Goal: Task Accomplishment & Management: Manage account settings

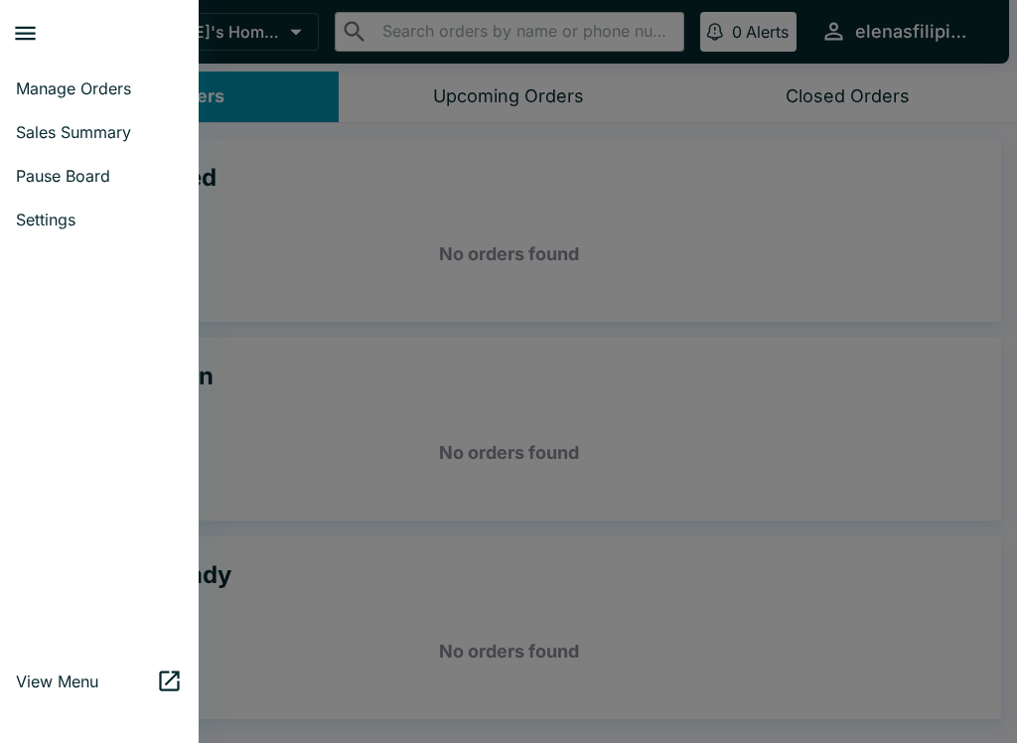
click at [81, 140] on span "Sales Summary" at bounding box center [99, 132] width 167 height 20
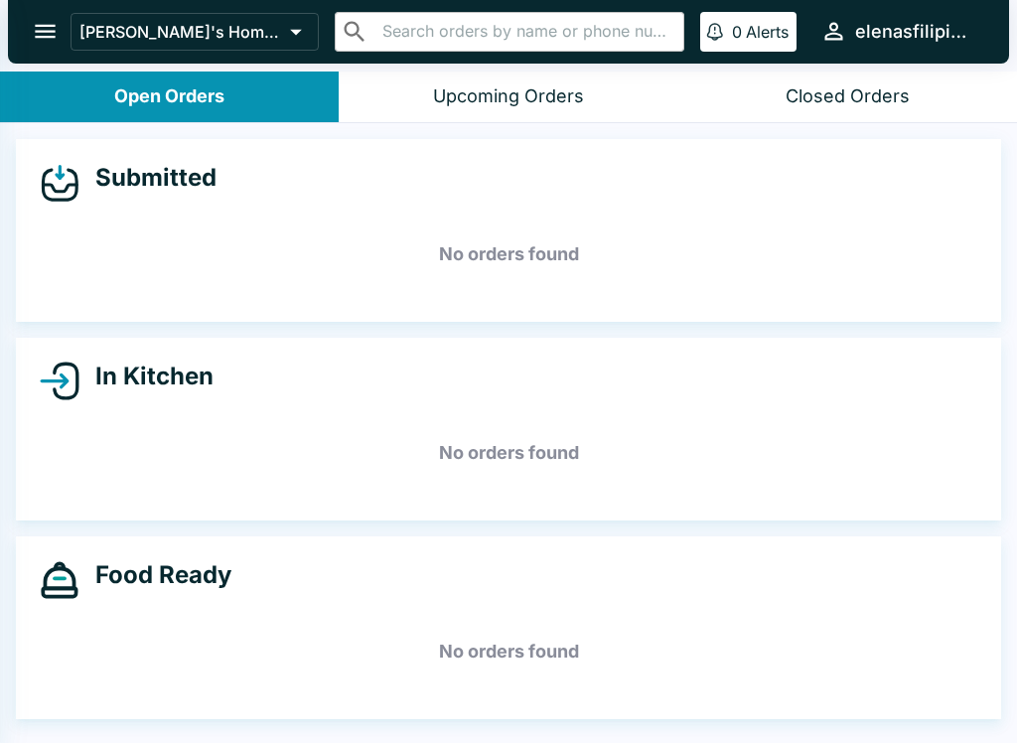
select select "03:00"
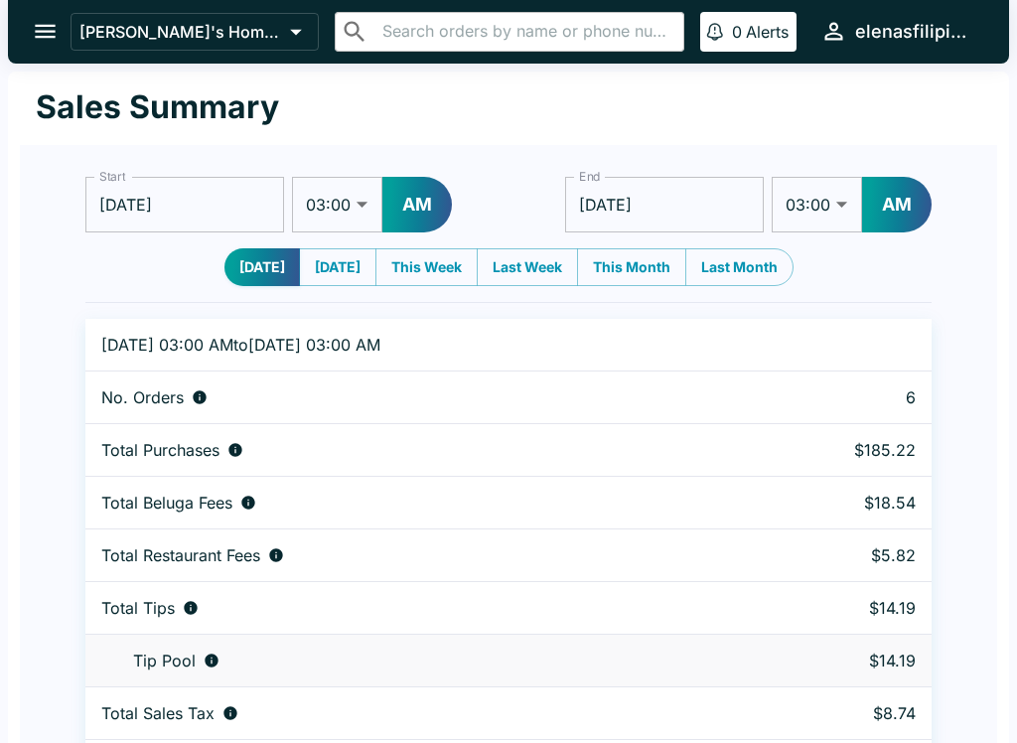
click at [50, 38] on icon "open drawer" at bounding box center [45, 32] width 21 height 14
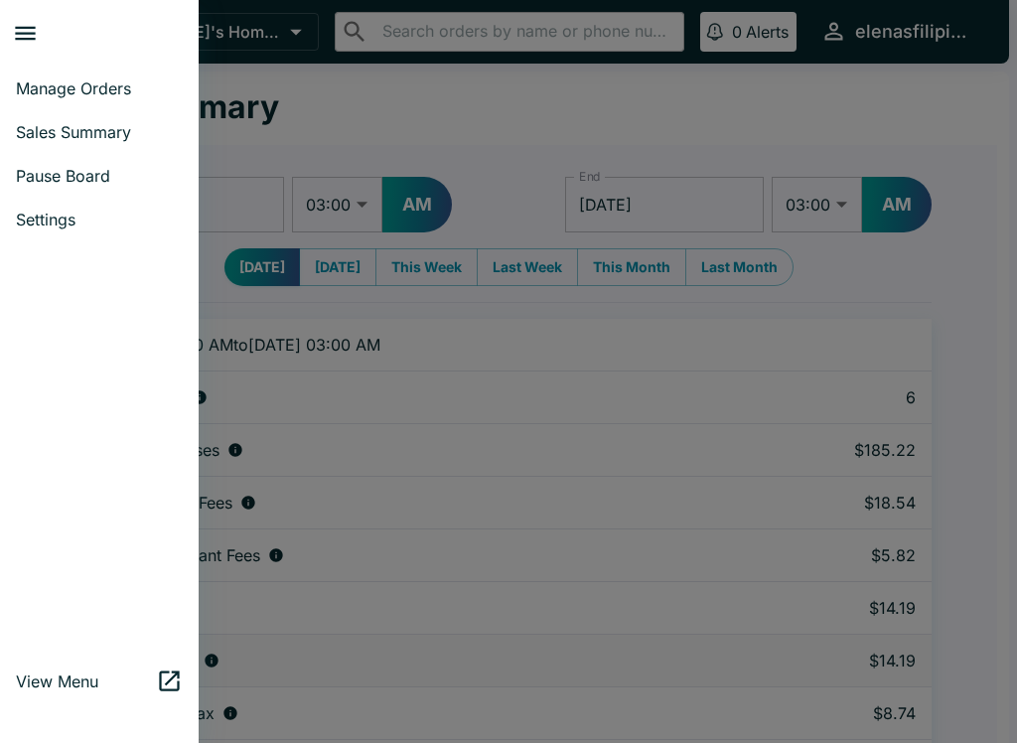
click at [106, 225] on span "Settings" at bounding box center [99, 220] width 167 height 20
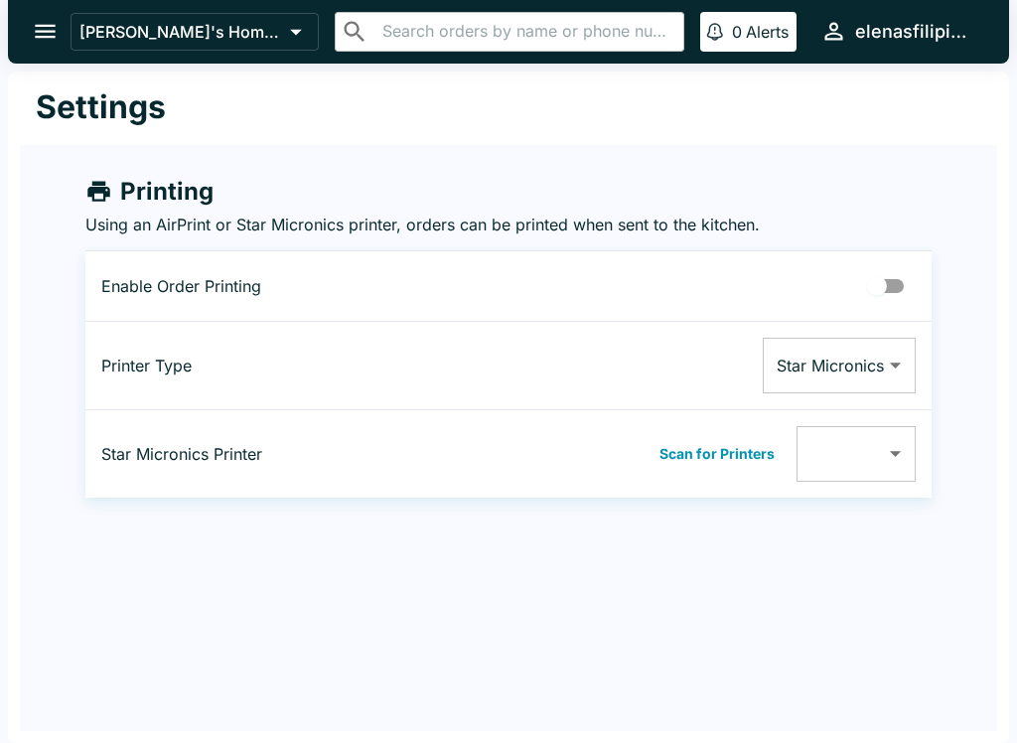
click at [89, 165] on div "Printing Using an AirPrint or Star Micronics printer, orders can be printed whe…" at bounding box center [509, 321] width 978 height 353
click at [32, 21] on icon "open drawer" at bounding box center [45, 31] width 27 height 27
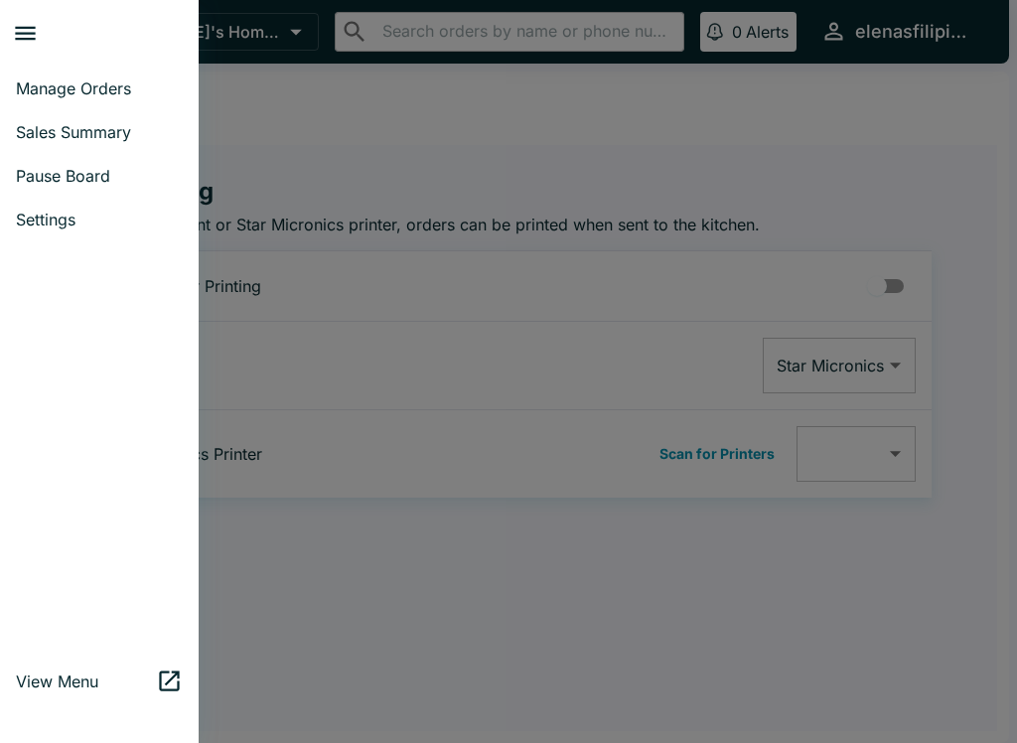
click at [73, 174] on span "Pause Board" at bounding box center [99, 176] width 167 height 20
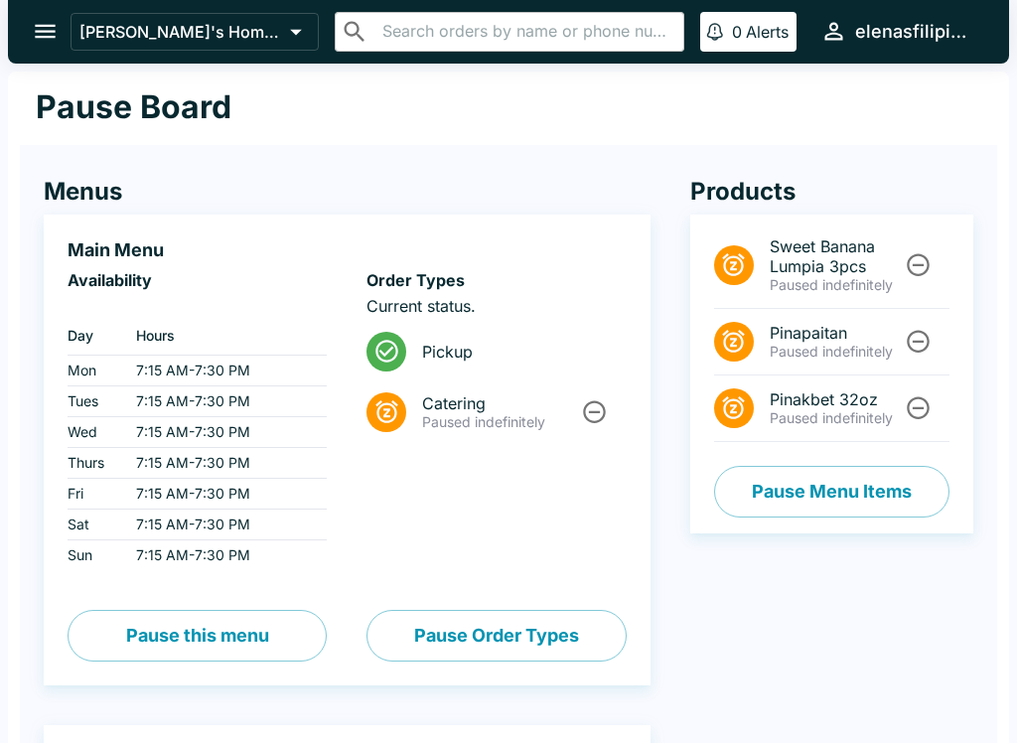
click at [922, 262] on icon "Unpause" at bounding box center [918, 264] width 27 height 27
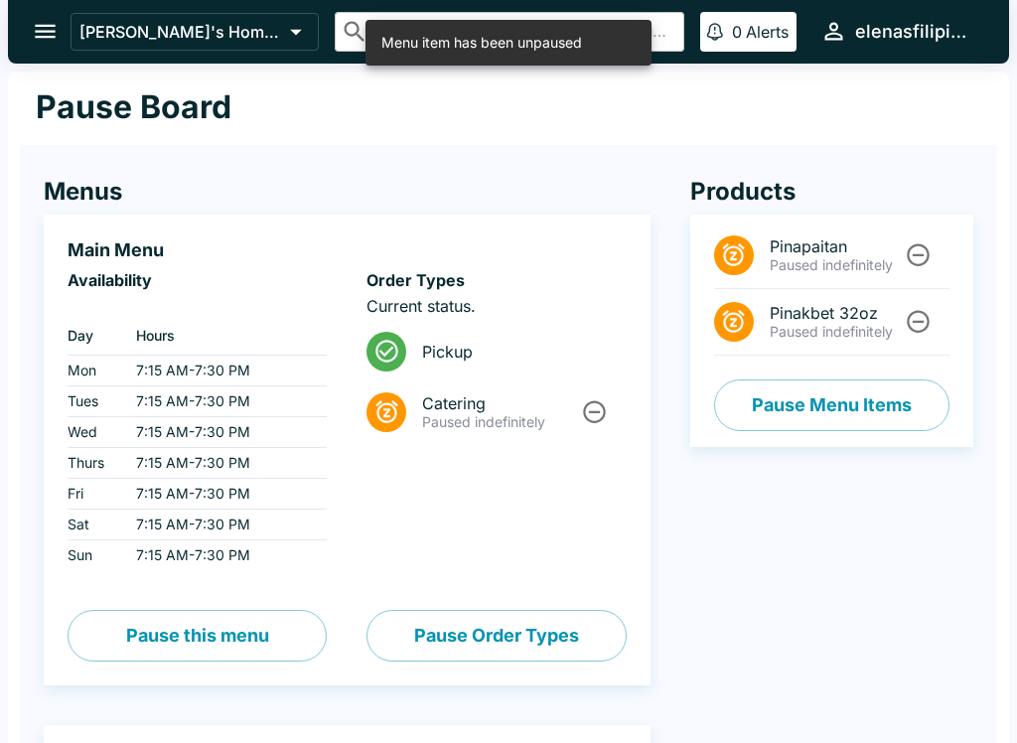
click at [935, 243] on li "Pinapaitan Paused indefinitely" at bounding box center [831, 256] width 235 height 67
click at [915, 241] on button "Unpause" at bounding box center [918, 254] width 37 height 37
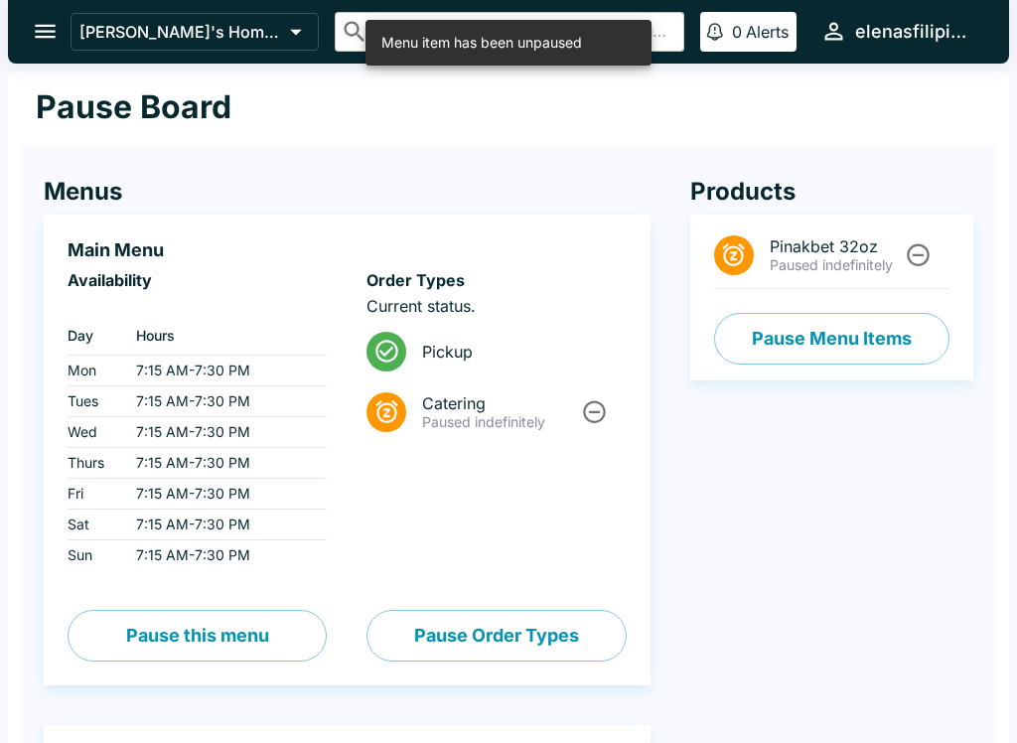
click at [34, 23] on icon "open drawer" at bounding box center [45, 31] width 27 height 27
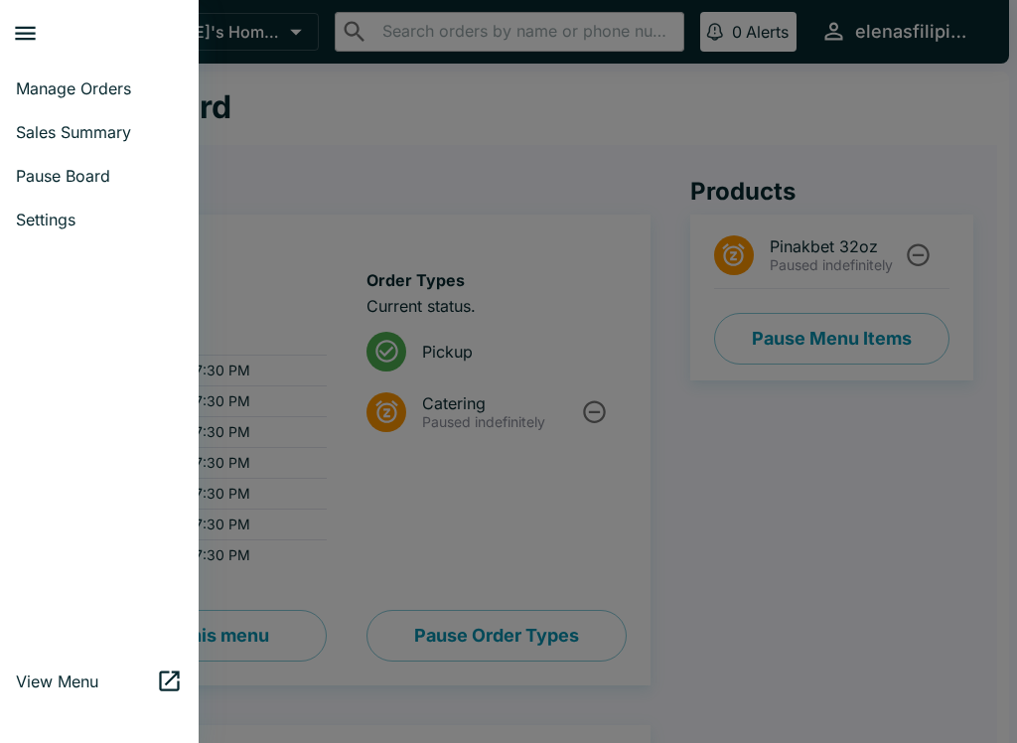
click at [60, 71] on link "Manage Orders" at bounding box center [99, 89] width 199 height 44
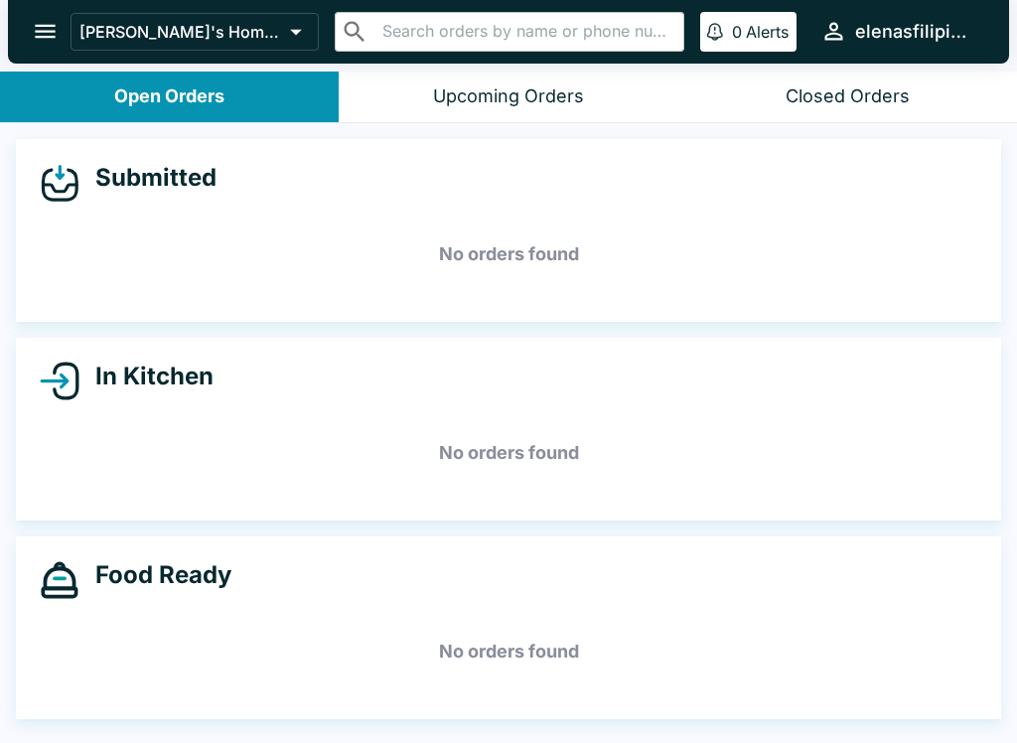
click at [46, 26] on icon "open drawer" at bounding box center [45, 32] width 21 height 14
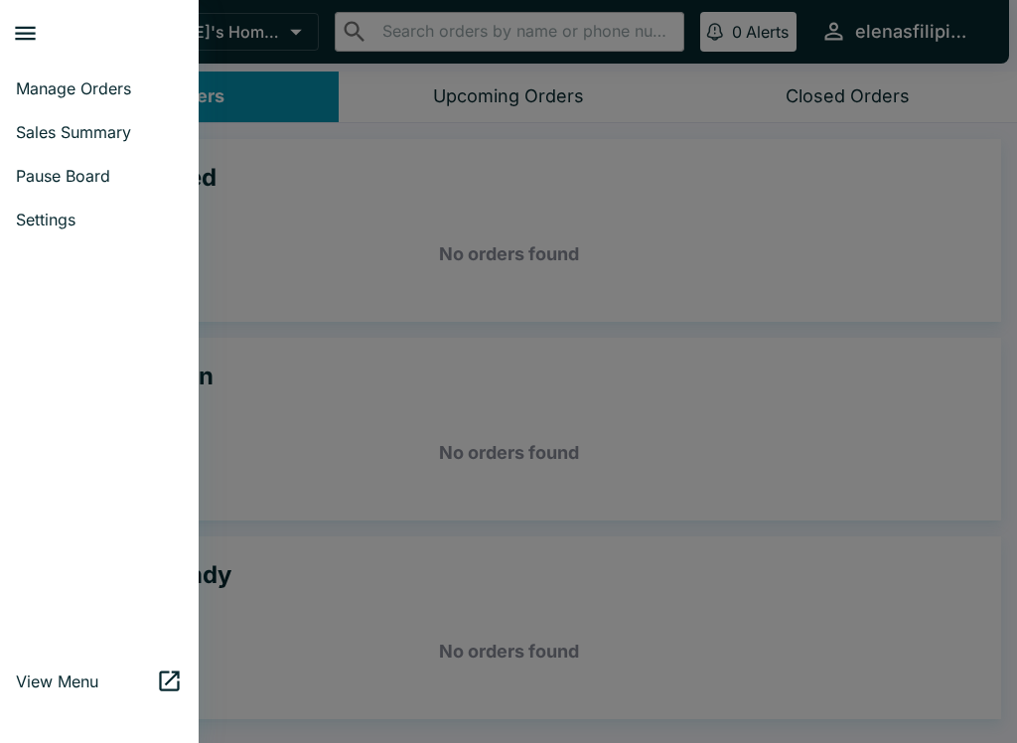
click at [54, 180] on span "Pause Board" at bounding box center [99, 176] width 167 height 20
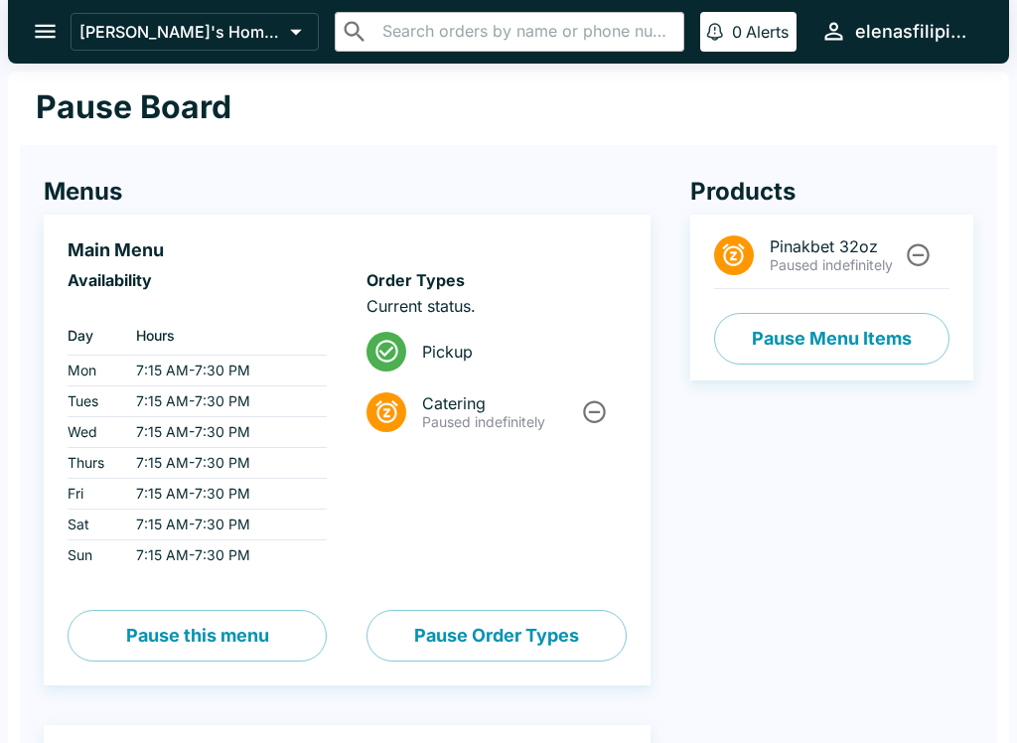
click at [779, 354] on button "Pause Menu Items" at bounding box center [831, 339] width 235 height 52
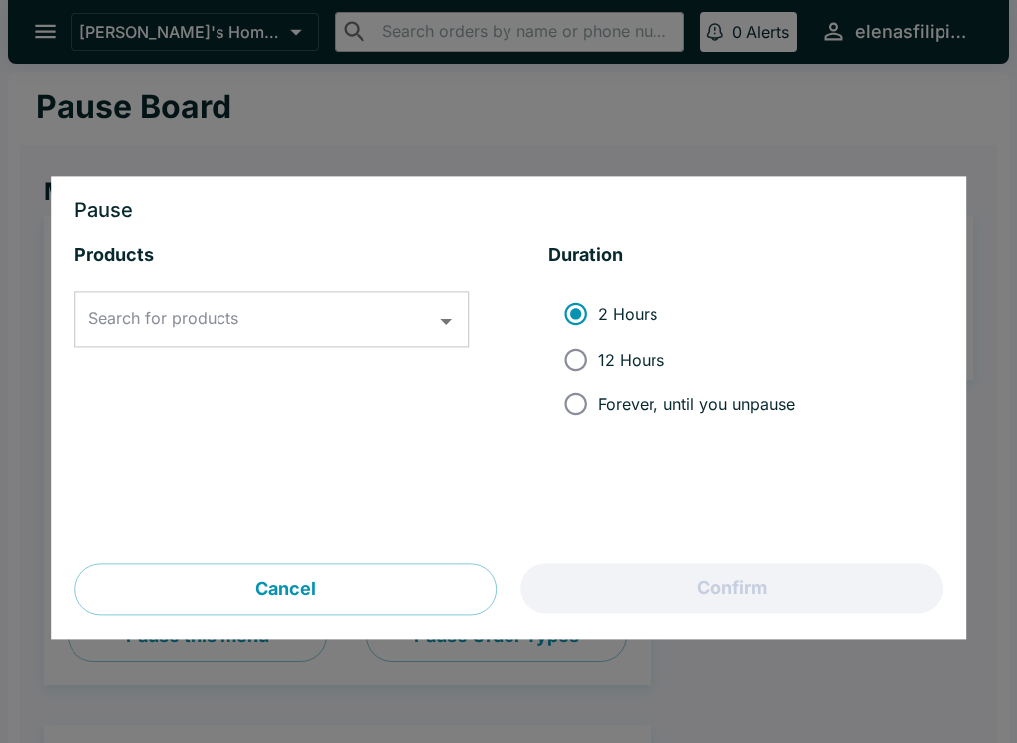
click at [191, 335] on input "Search for products" at bounding box center [256, 320] width 347 height 38
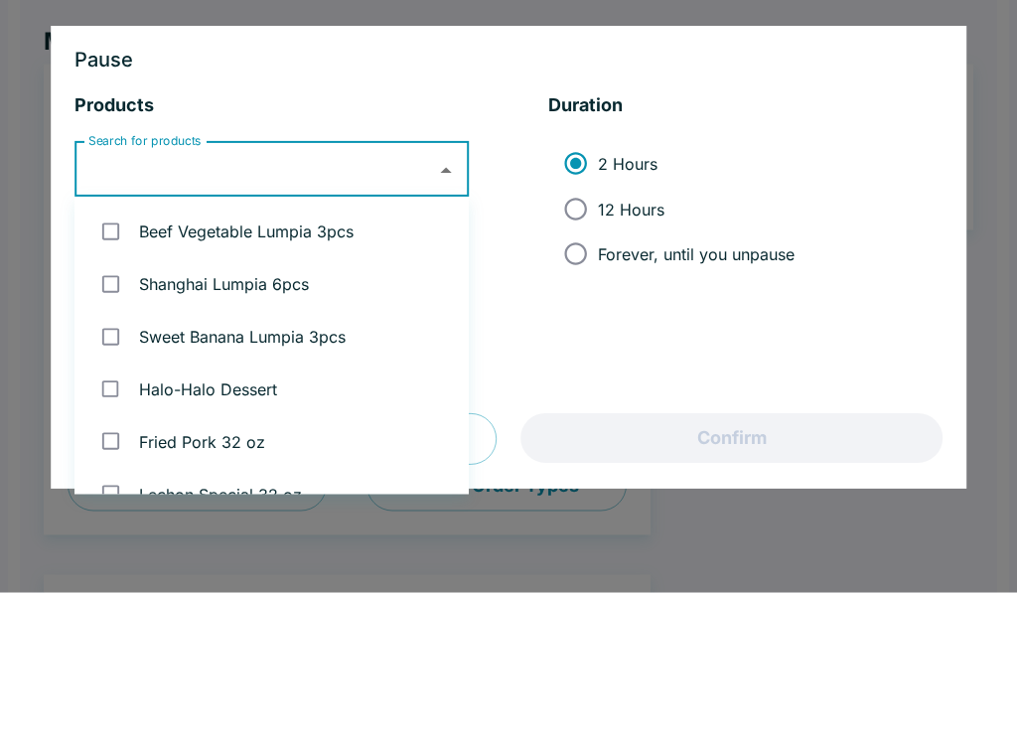
click at [138, 301] on input "Search for products" at bounding box center [256, 320] width 347 height 38
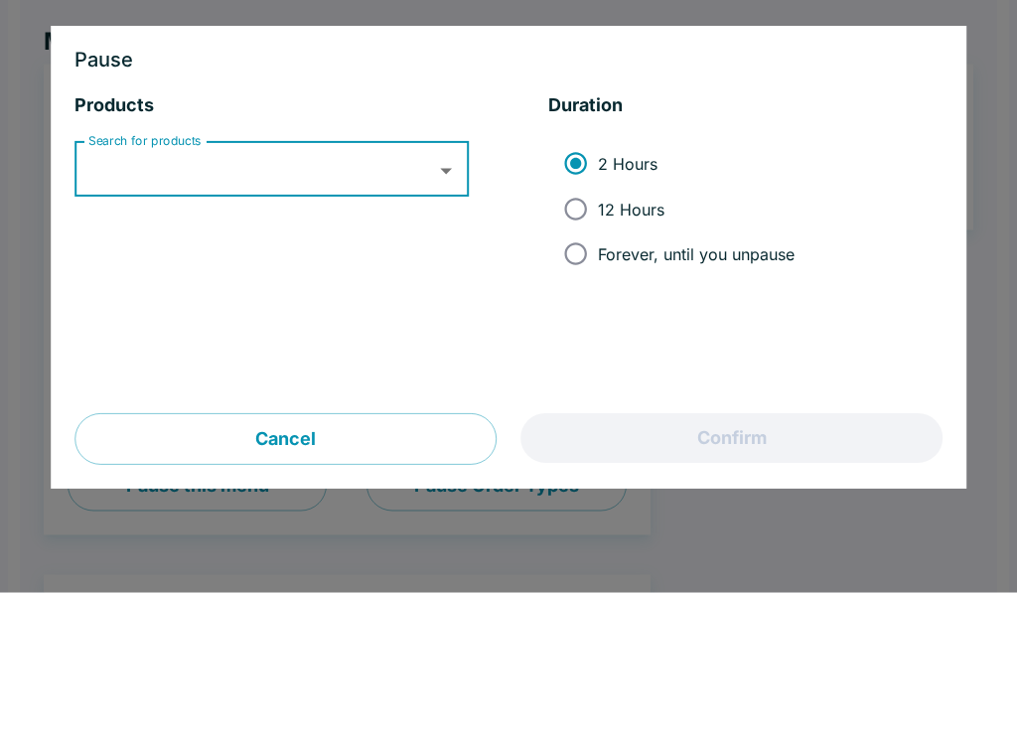
click at [115, 301] on input "Search for products" at bounding box center [256, 320] width 347 height 38
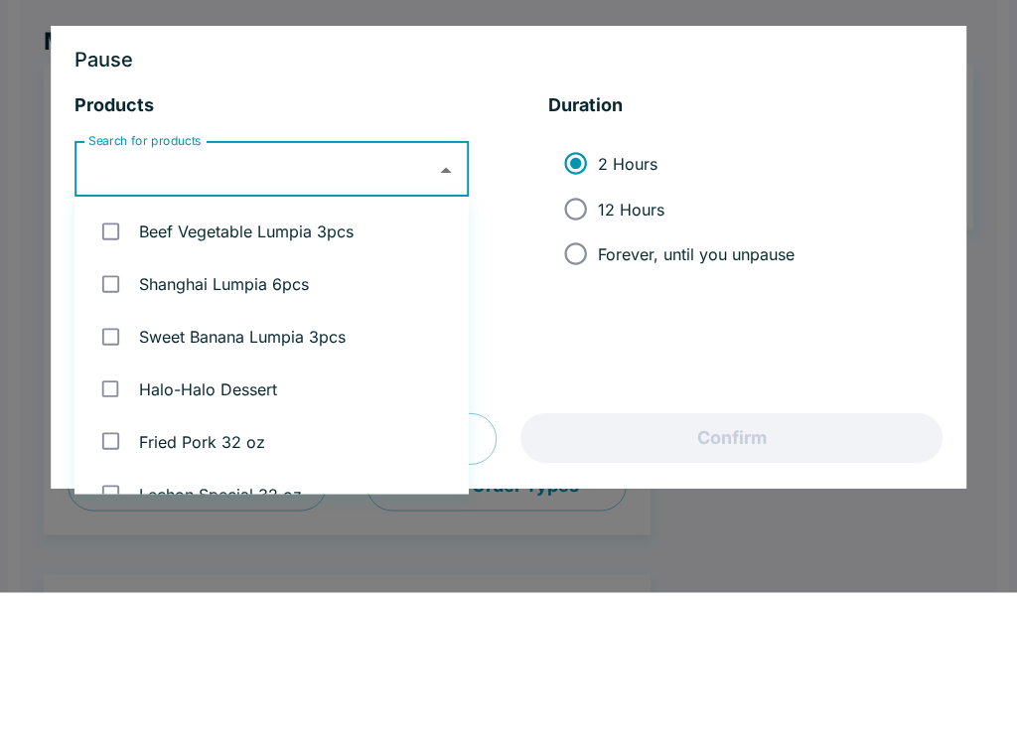
click at [117, 414] on input "checkbox" at bounding box center [110, 434] width 41 height 41
checkbox input "true"
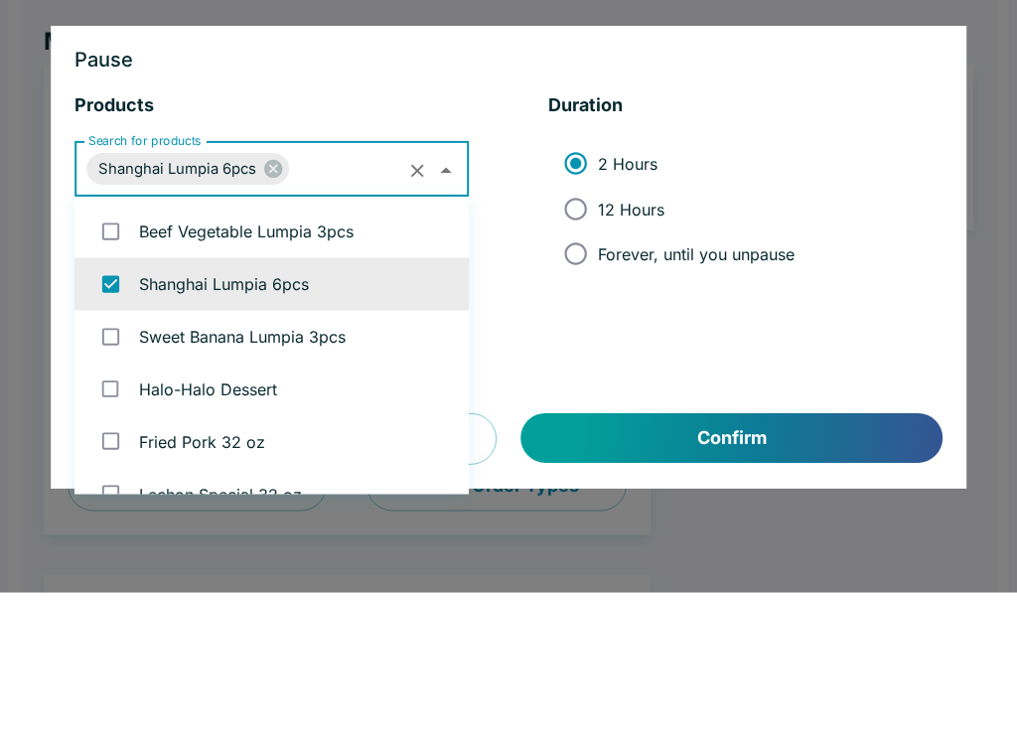
click at [577, 383] on input "Forever, until you unpause" at bounding box center [575, 405] width 45 height 45
radio input "true"
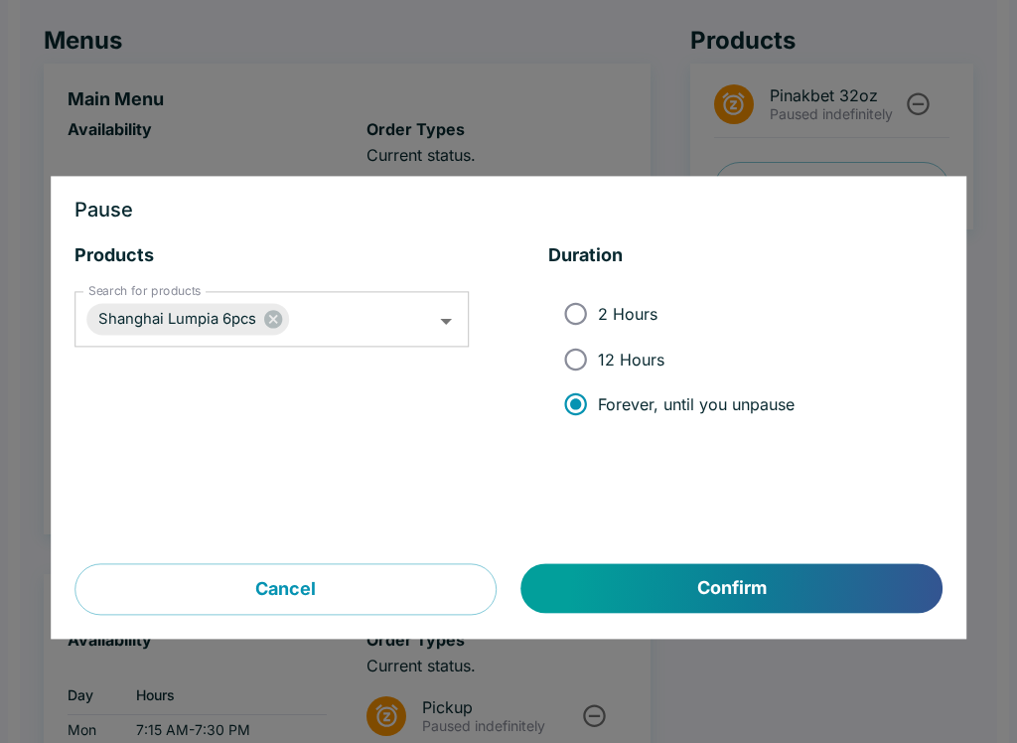
click at [796, 582] on button "Confirm" at bounding box center [732, 589] width 421 height 50
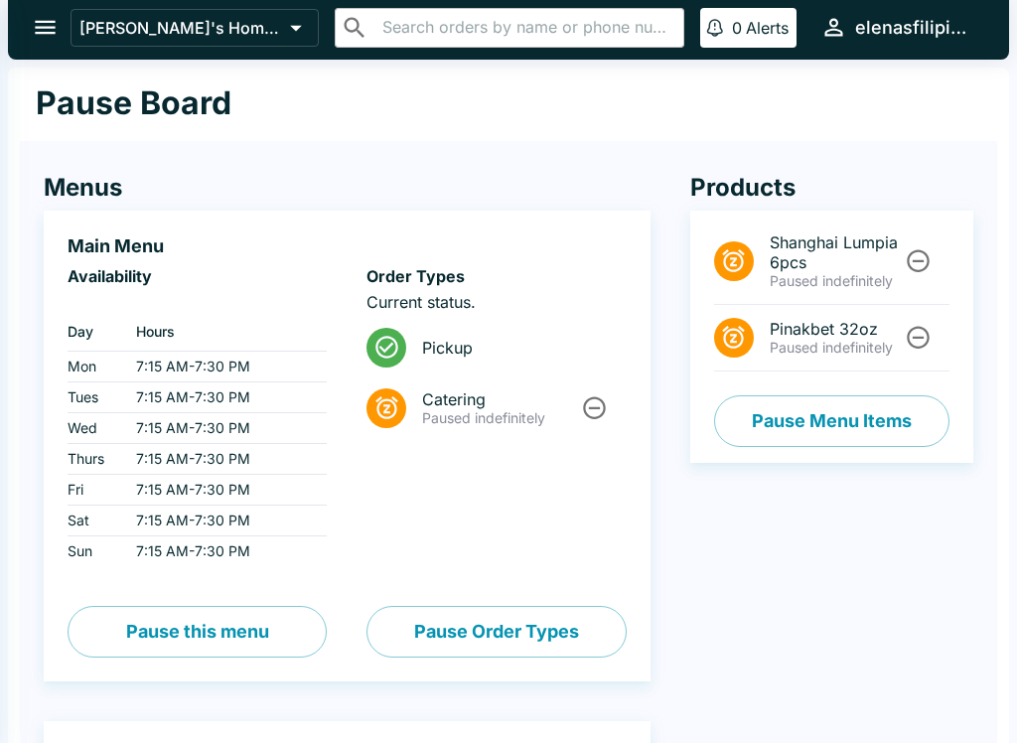
scroll to position [0, 0]
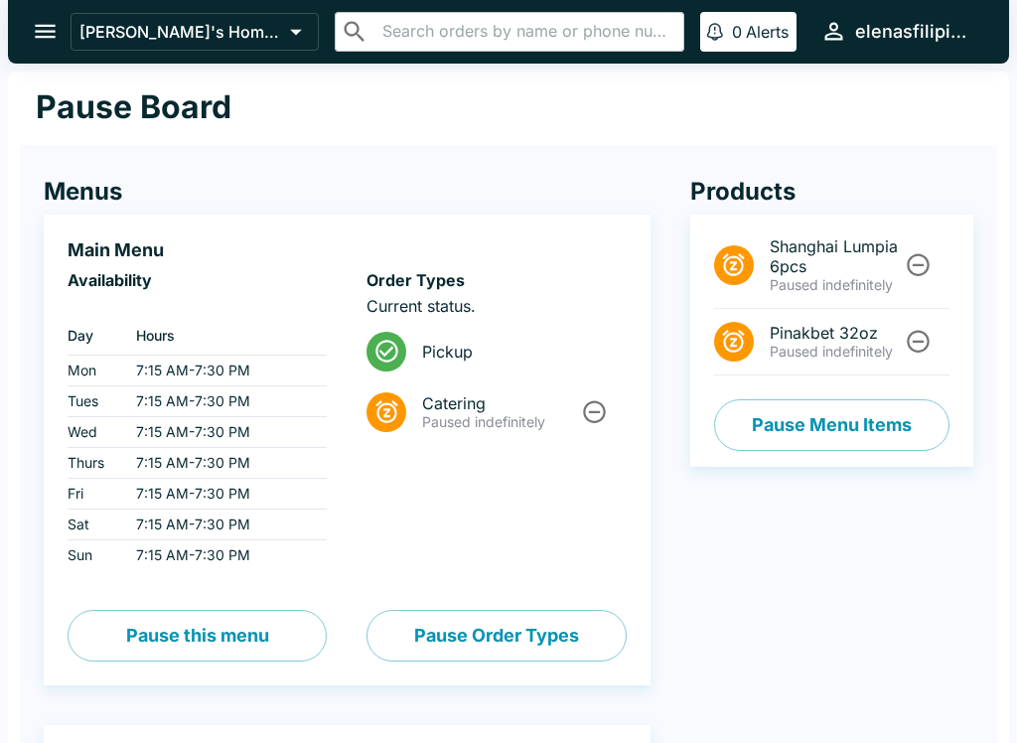
click at [31, 30] on button "open drawer" at bounding box center [45, 31] width 51 height 51
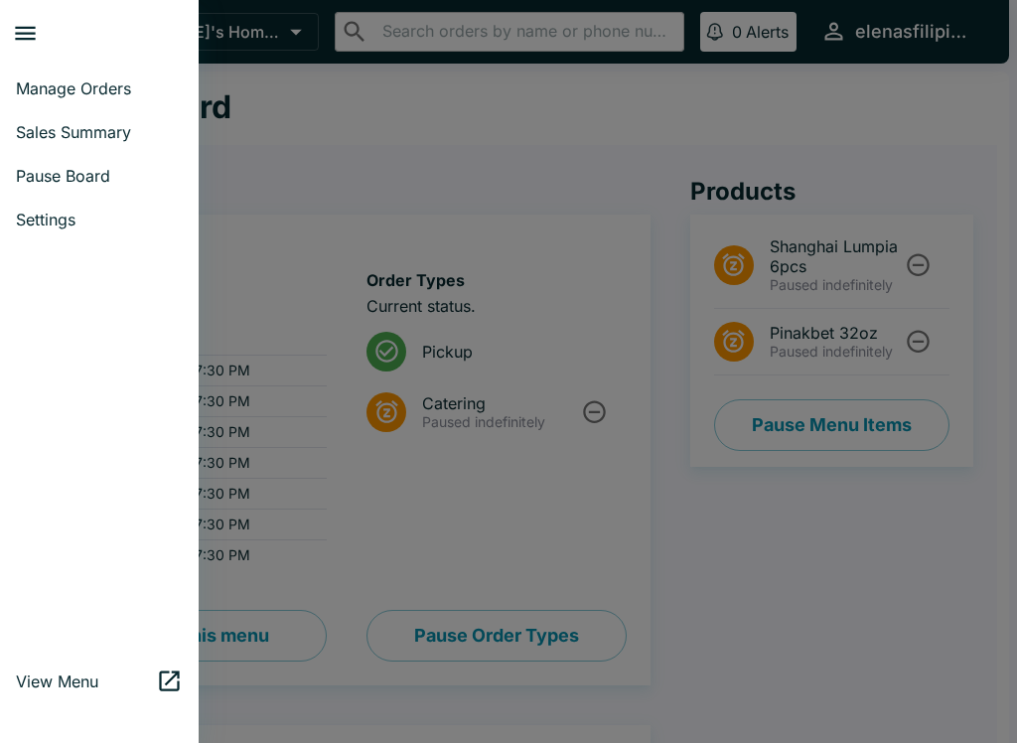
click at [29, 100] on link "Manage Orders" at bounding box center [99, 89] width 199 height 44
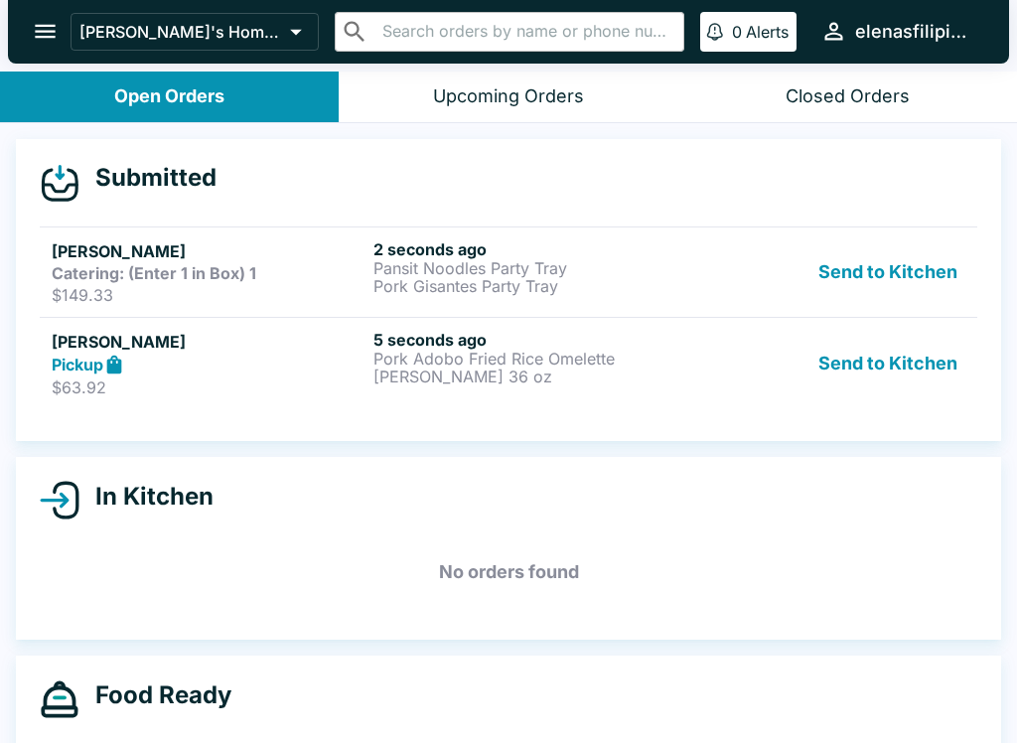
click at [402, 267] on p "Pansit Noodles Party Tray" at bounding box center [531, 268] width 314 height 18
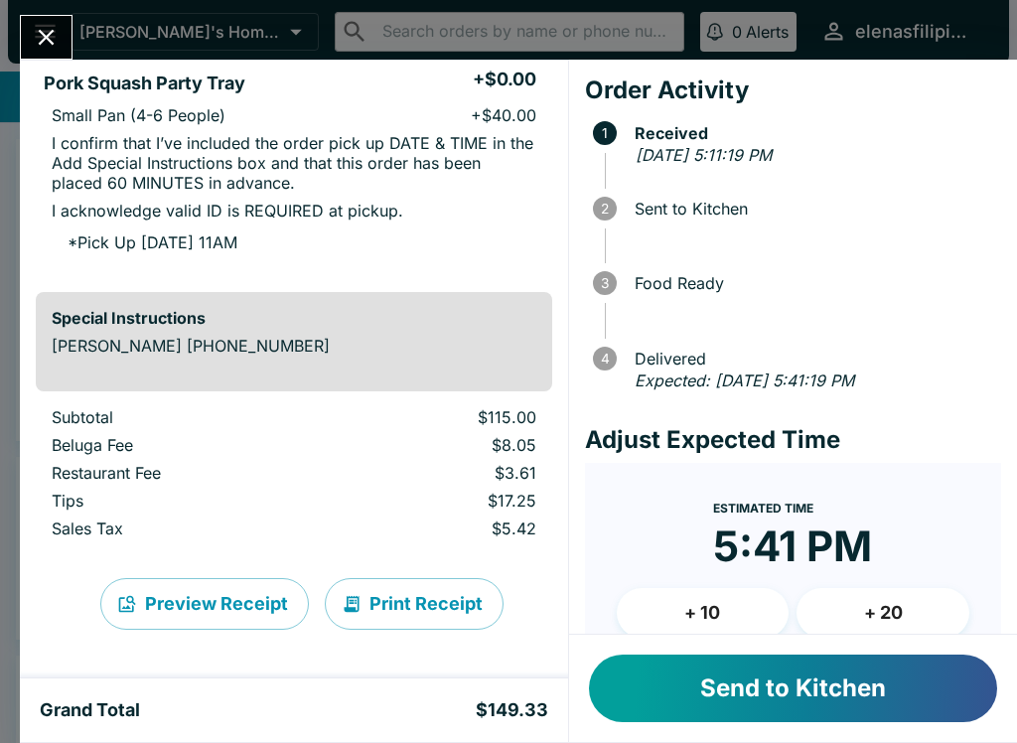
scroll to position [656, 0]
click at [772, 709] on button "Send to Kitchen" at bounding box center [793, 689] width 408 height 68
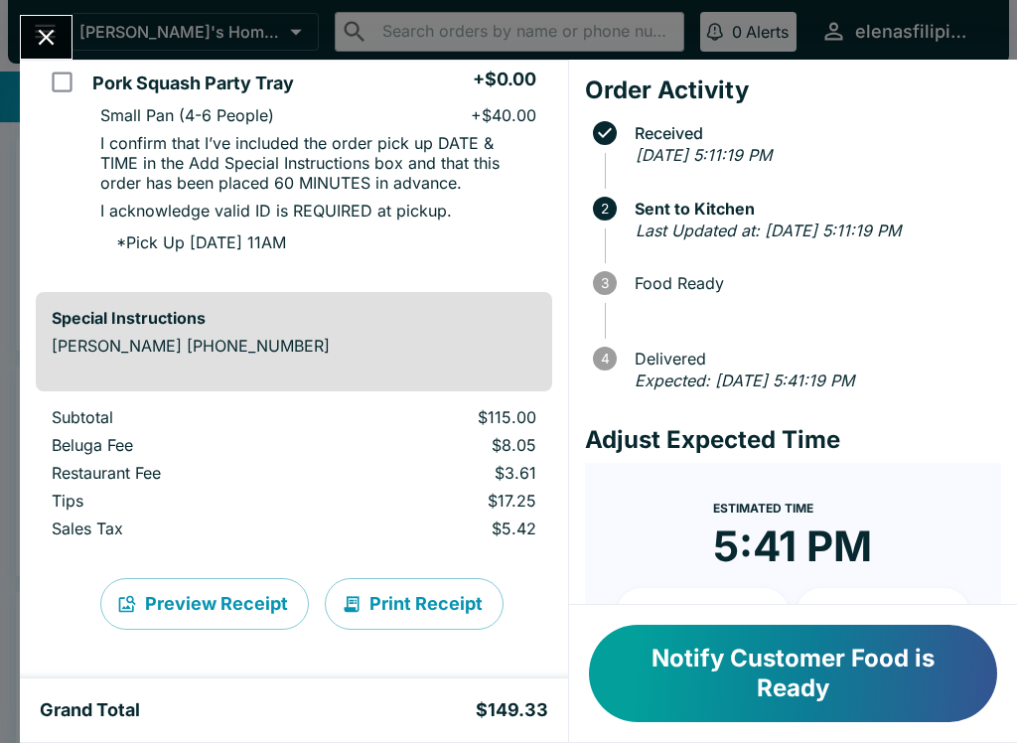
click at [785, 695] on button "Notify Customer Food is Ready" at bounding box center [793, 673] width 408 height 97
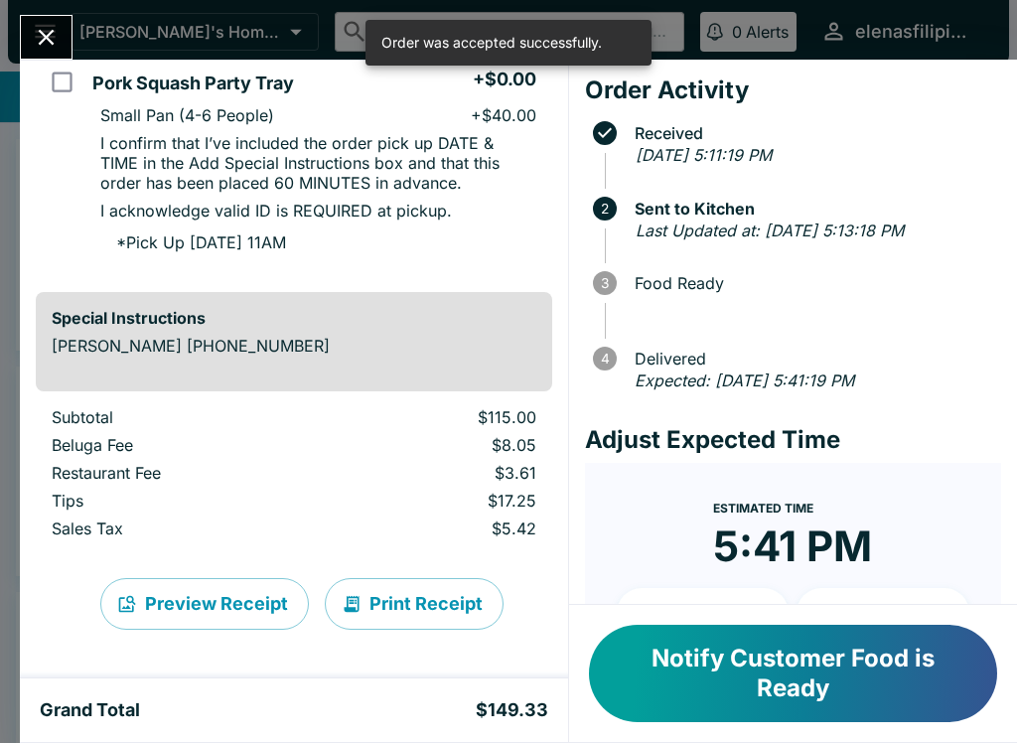
click at [50, 29] on icon "Close" at bounding box center [46, 37] width 27 height 27
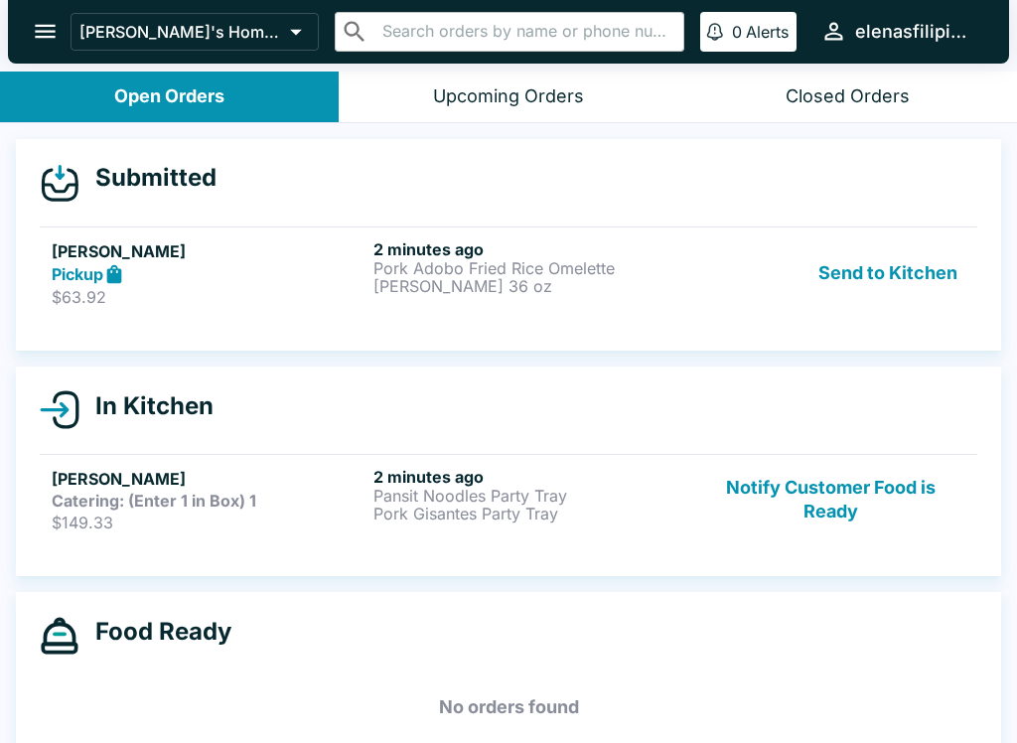
click at [434, 272] on p "Pork Adobo Fried Rice Omelette" at bounding box center [531, 268] width 314 height 18
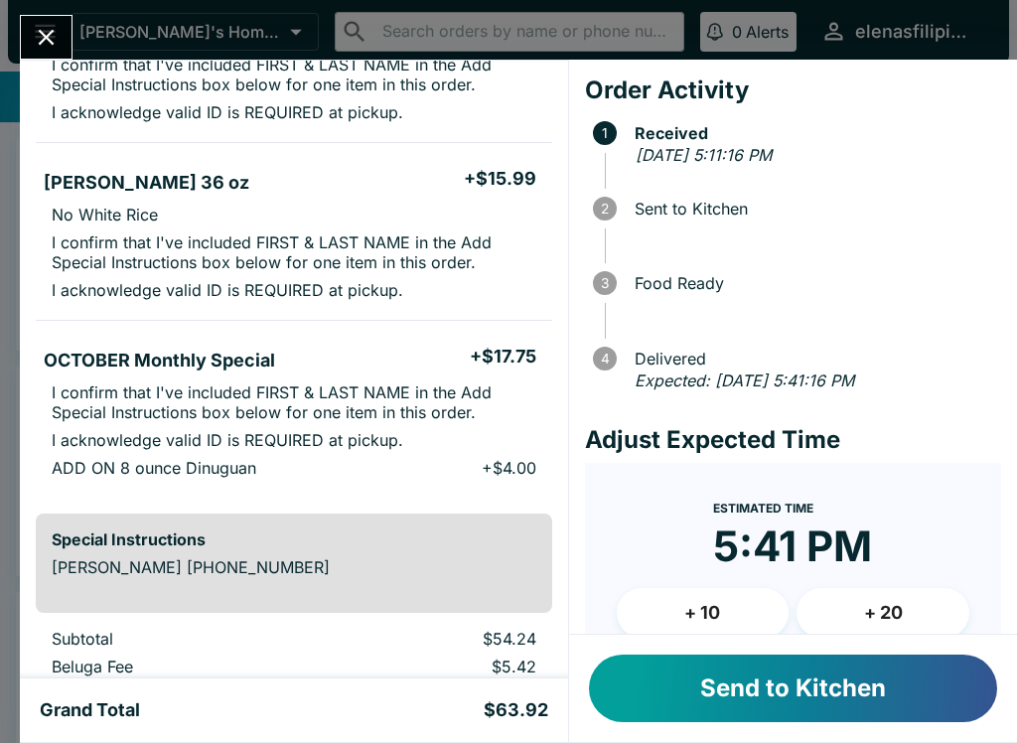
scroll to position [239, 0]
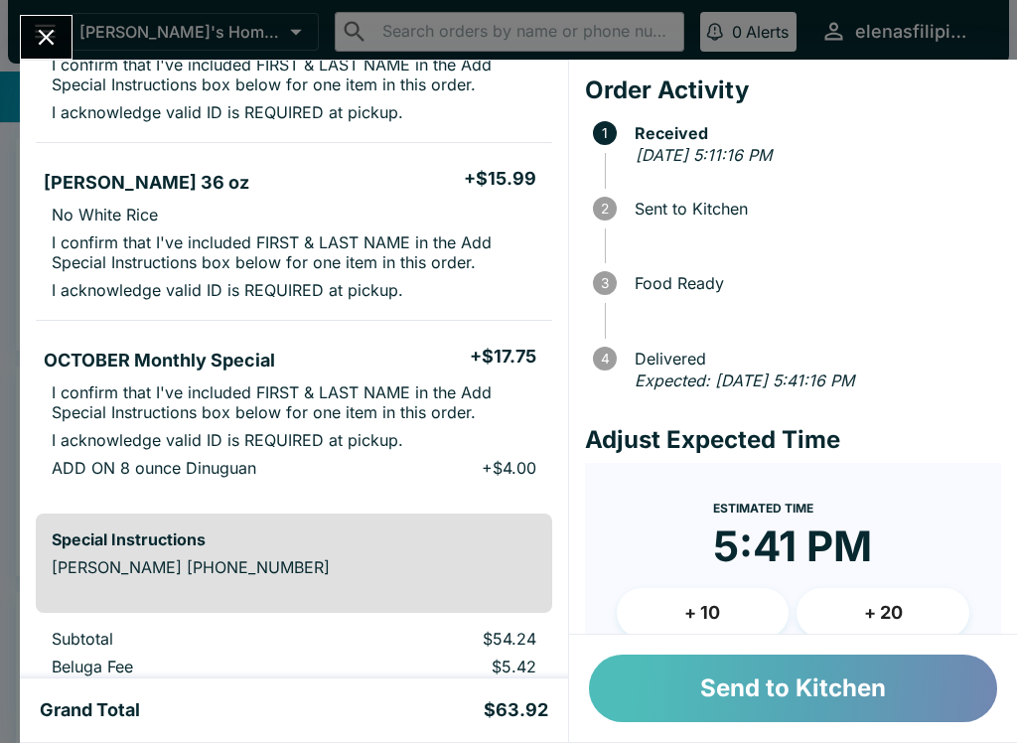
click at [832, 683] on button "Send to Kitchen" at bounding box center [793, 689] width 408 height 68
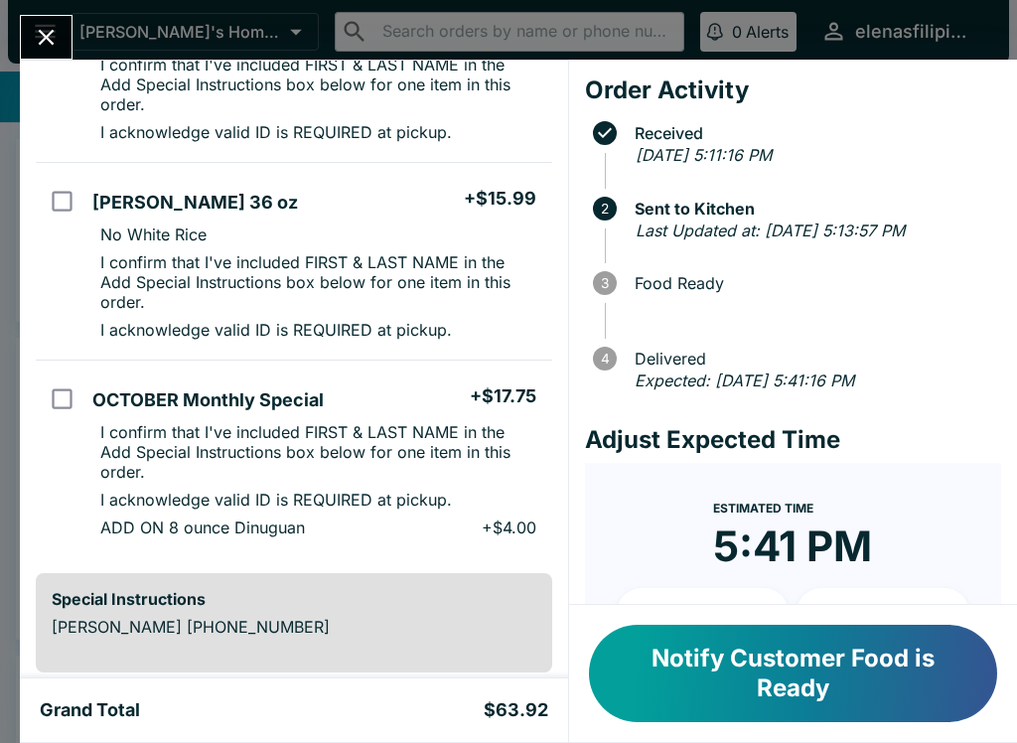
click at [892, 681] on button "Notify Customer Food is Ready" at bounding box center [793, 673] width 408 height 97
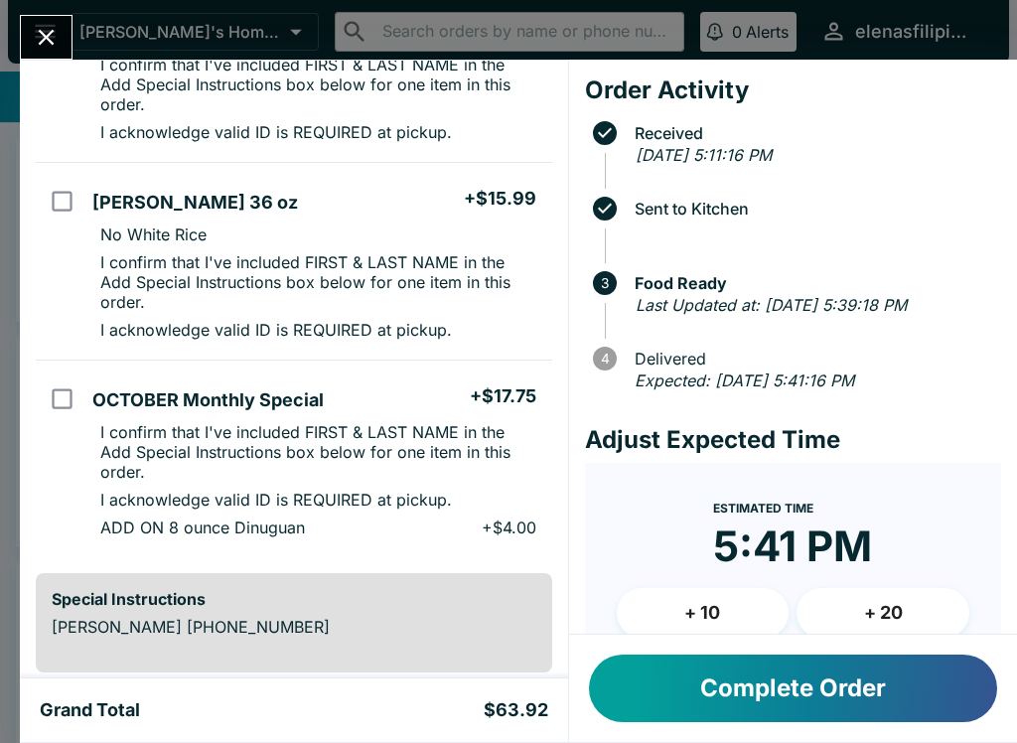
click at [41, 37] on icon "Close" at bounding box center [46, 37] width 27 height 27
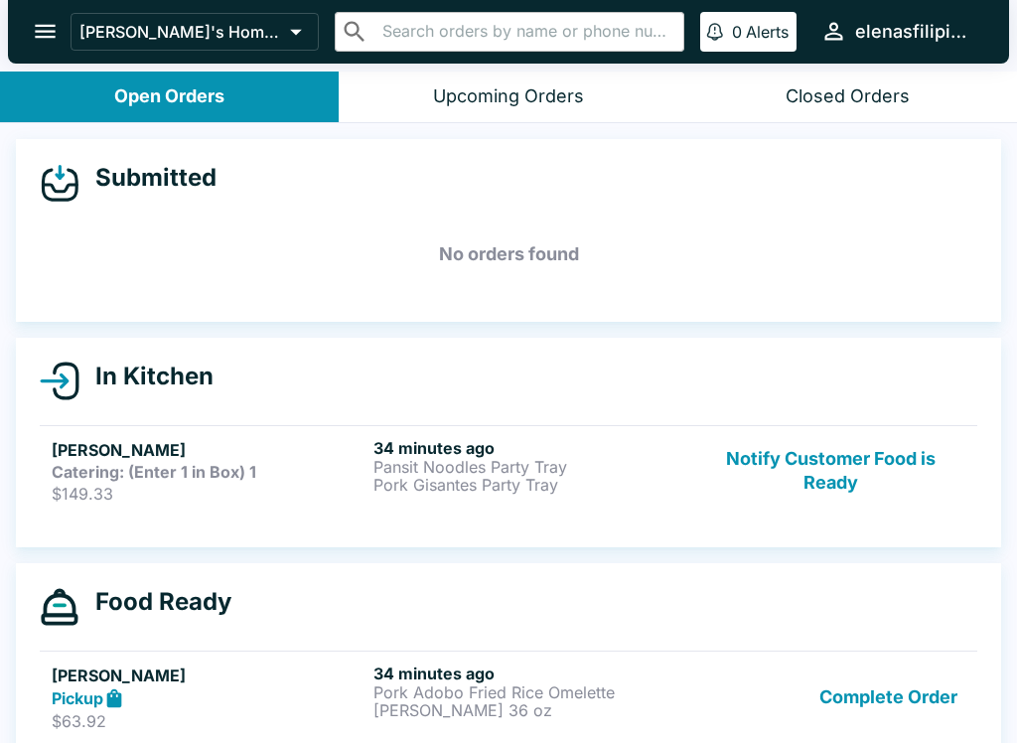
click at [219, 467] on strong "Catering: (Enter 1 in Box) 1" at bounding box center [154, 472] width 205 height 20
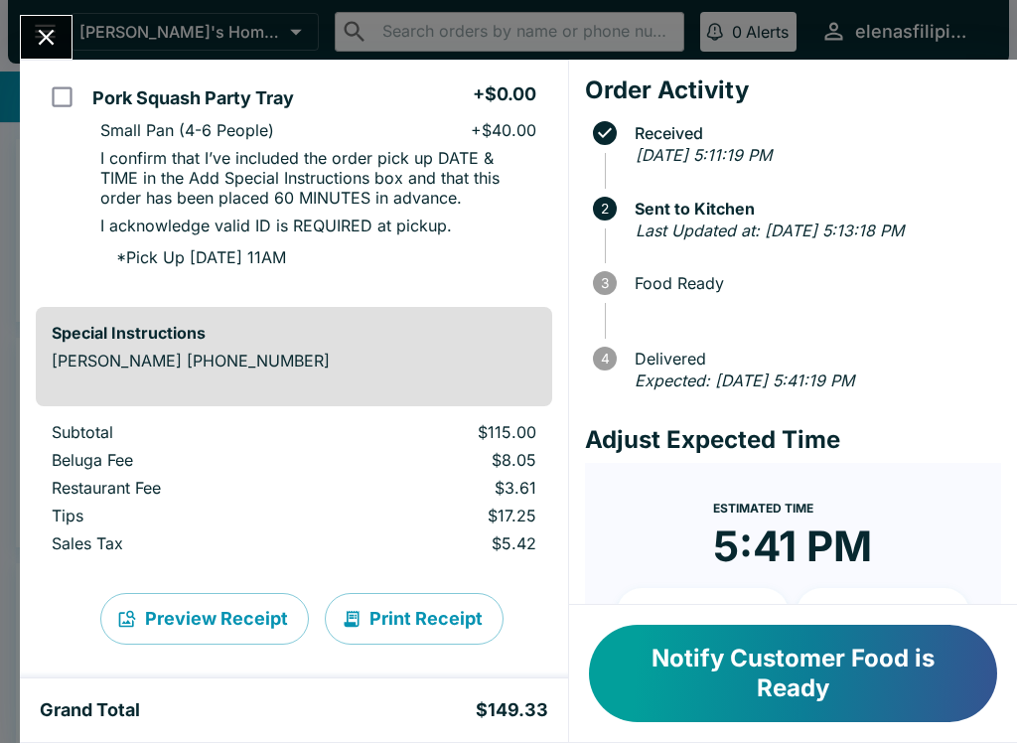
scroll to position [639, 0]
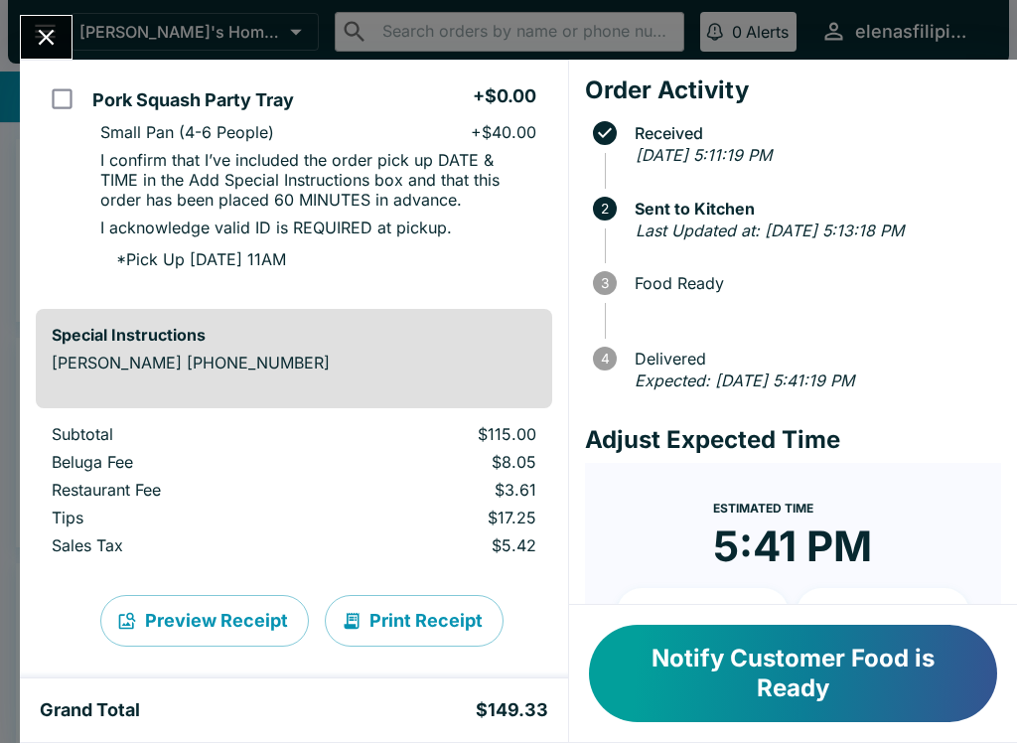
click at [732, 674] on button "Notify Customer Food is Ready" at bounding box center [793, 673] width 408 height 97
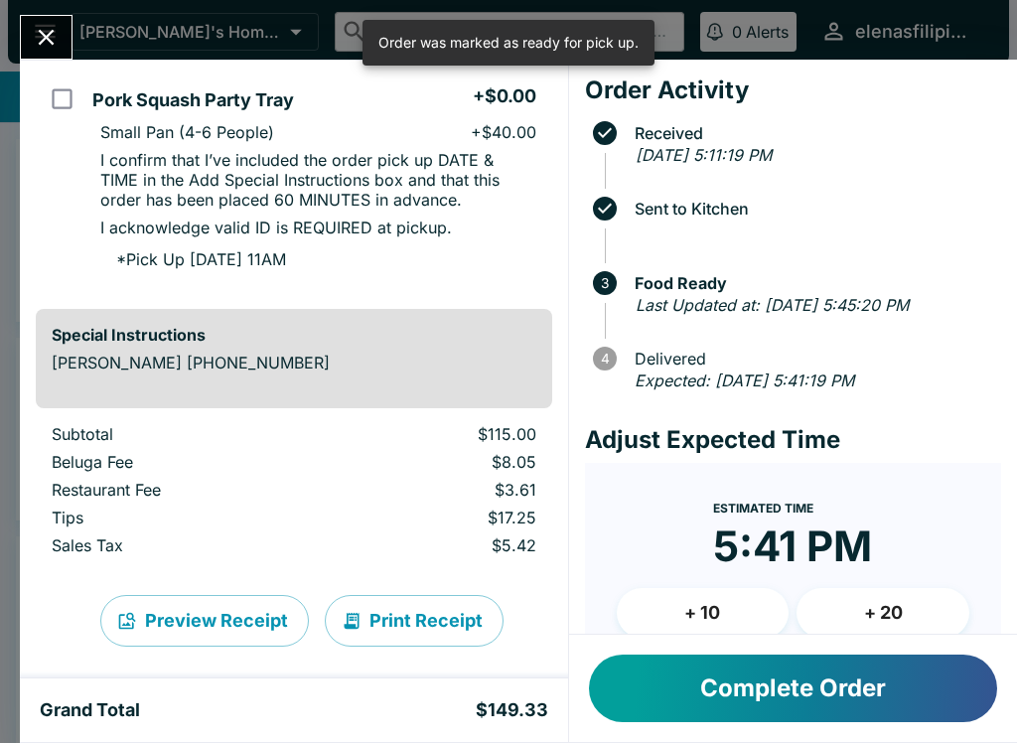
click at [737, 702] on button "Complete Order" at bounding box center [793, 689] width 408 height 68
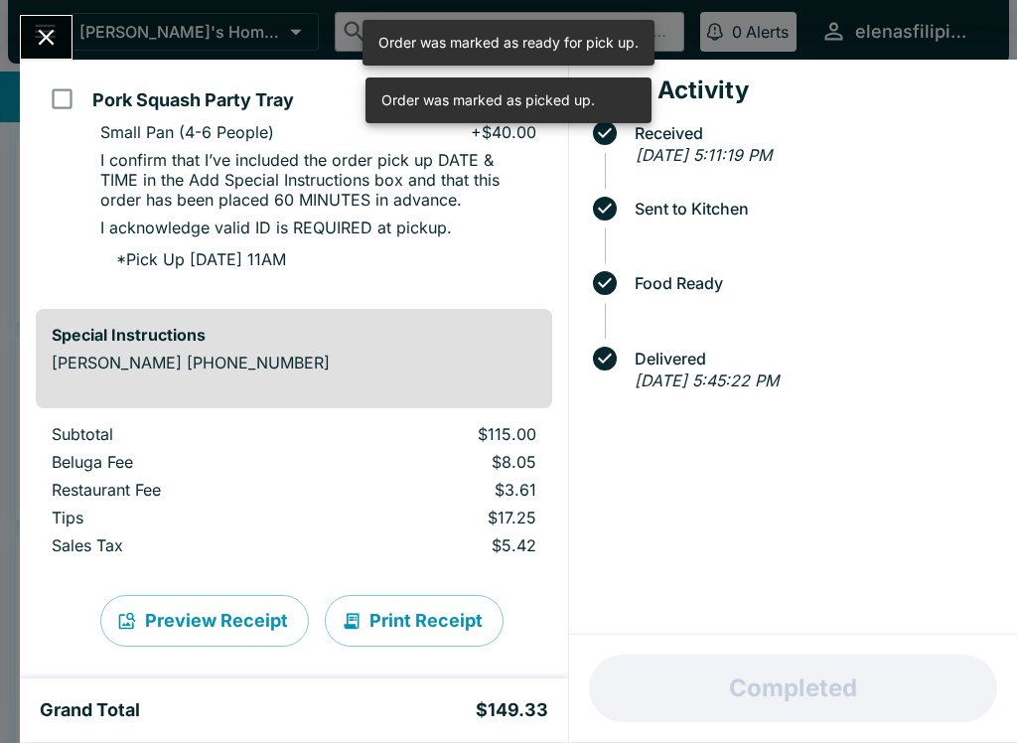
click at [36, 29] on icon "Close" at bounding box center [46, 37] width 27 height 27
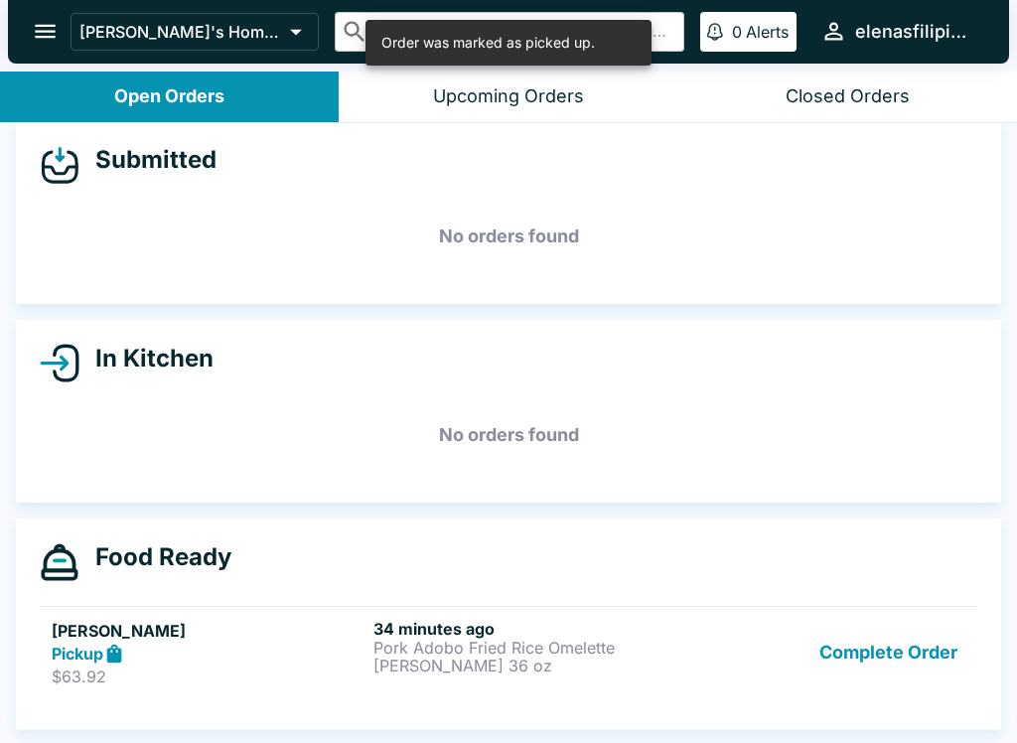
scroll to position [18, 0]
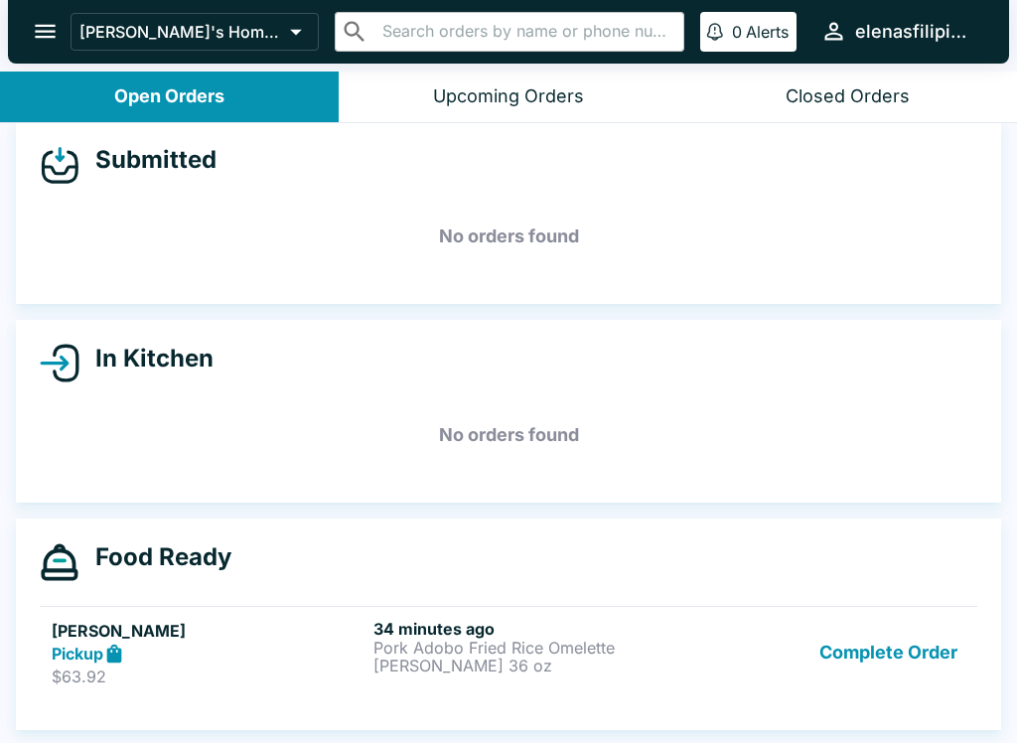
click at [870, 658] on button "Complete Order" at bounding box center [889, 653] width 154 height 69
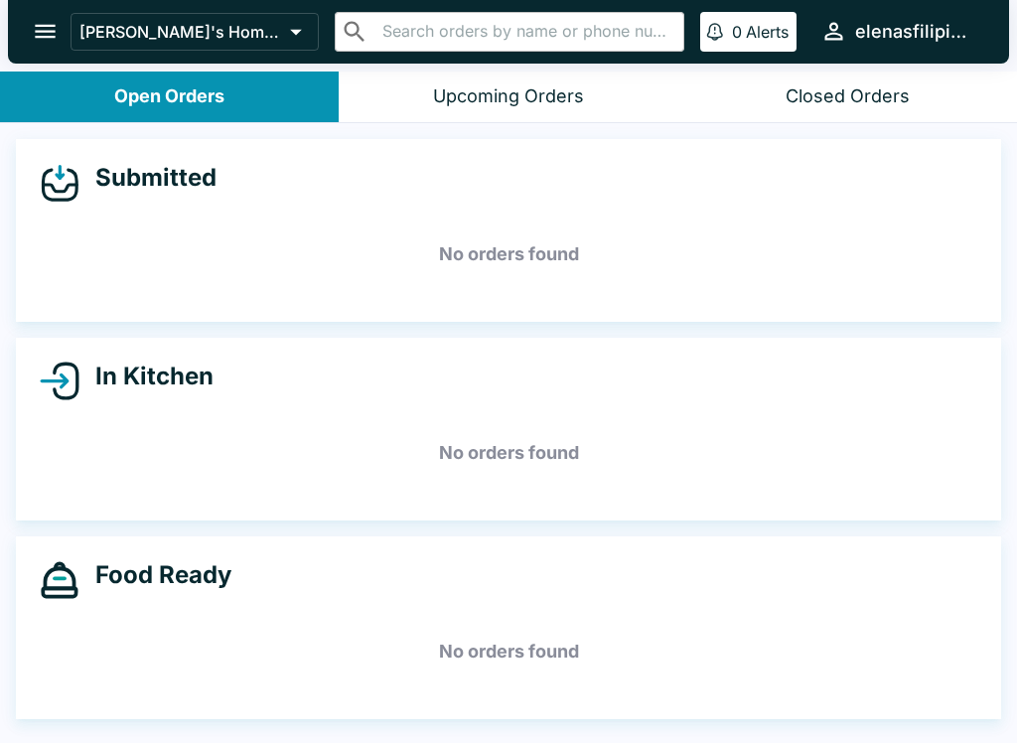
scroll to position [0, 0]
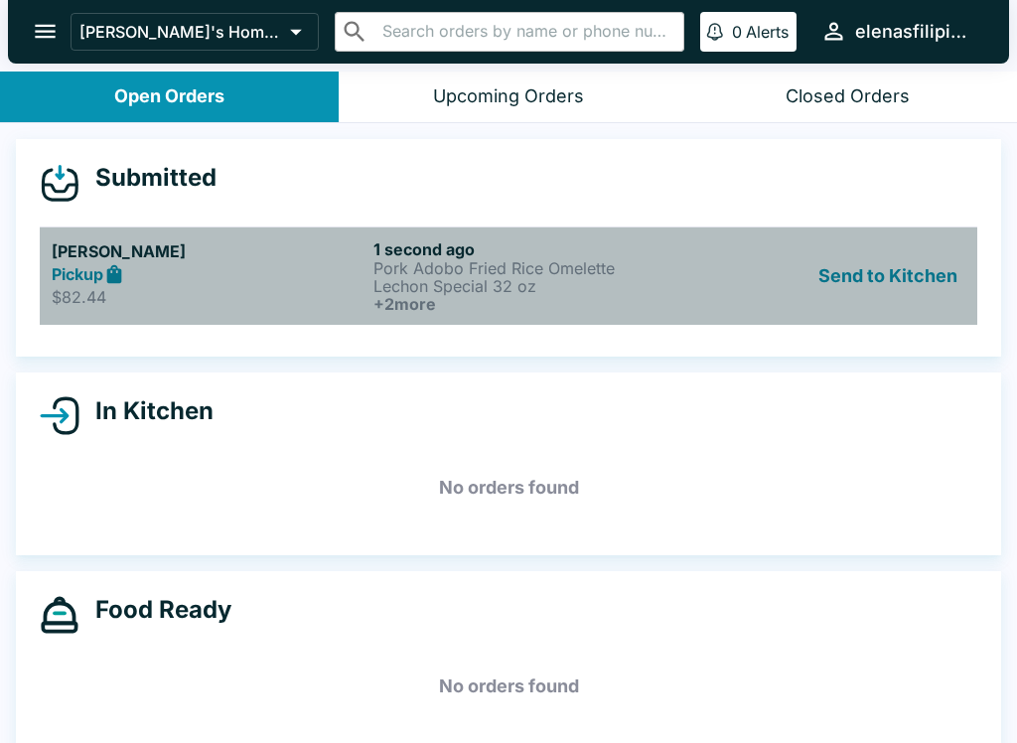
click at [581, 295] on h6 "+ 2 more" at bounding box center [531, 304] width 314 height 18
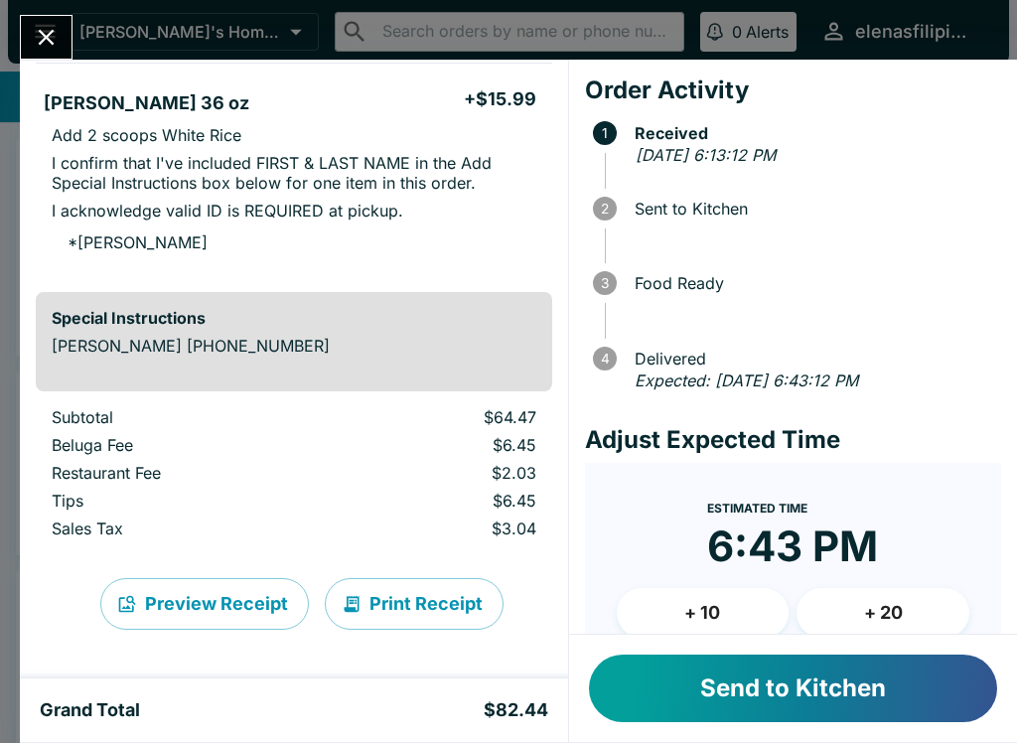
scroll to position [782, 0]
click at [837, 700] on button "Send to Kitchen" at bounding box center [793, 689] width 408 height 68
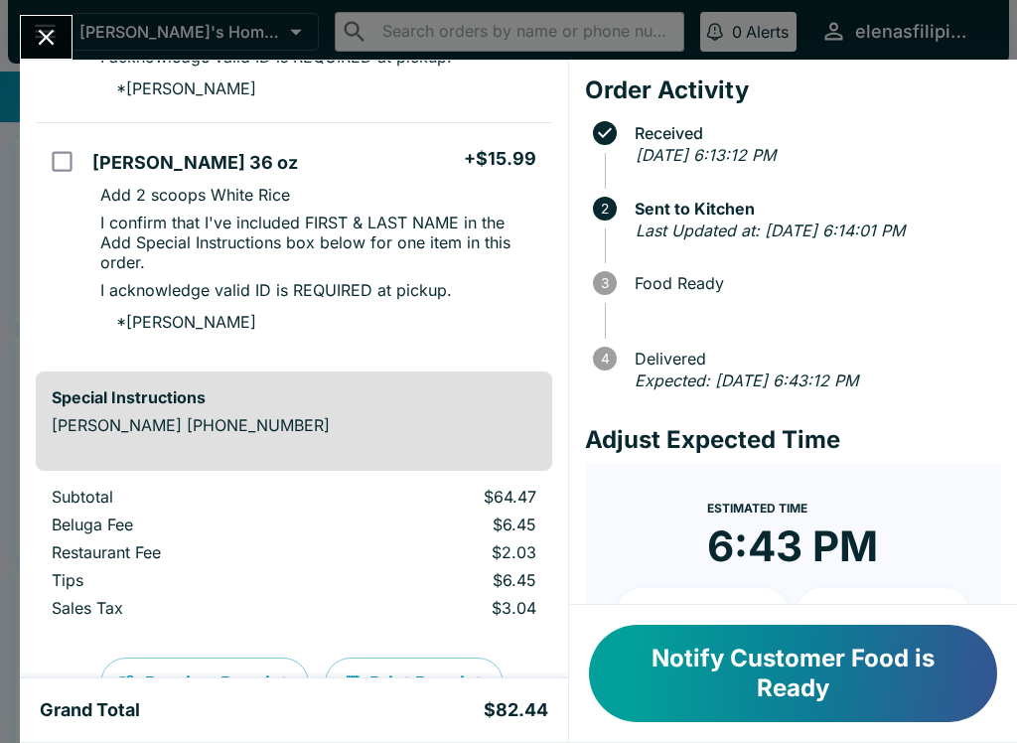
click at [848, 659] on button "Notify Customer Food is Ready" at bounding box center [793, 673] width 408 height 97
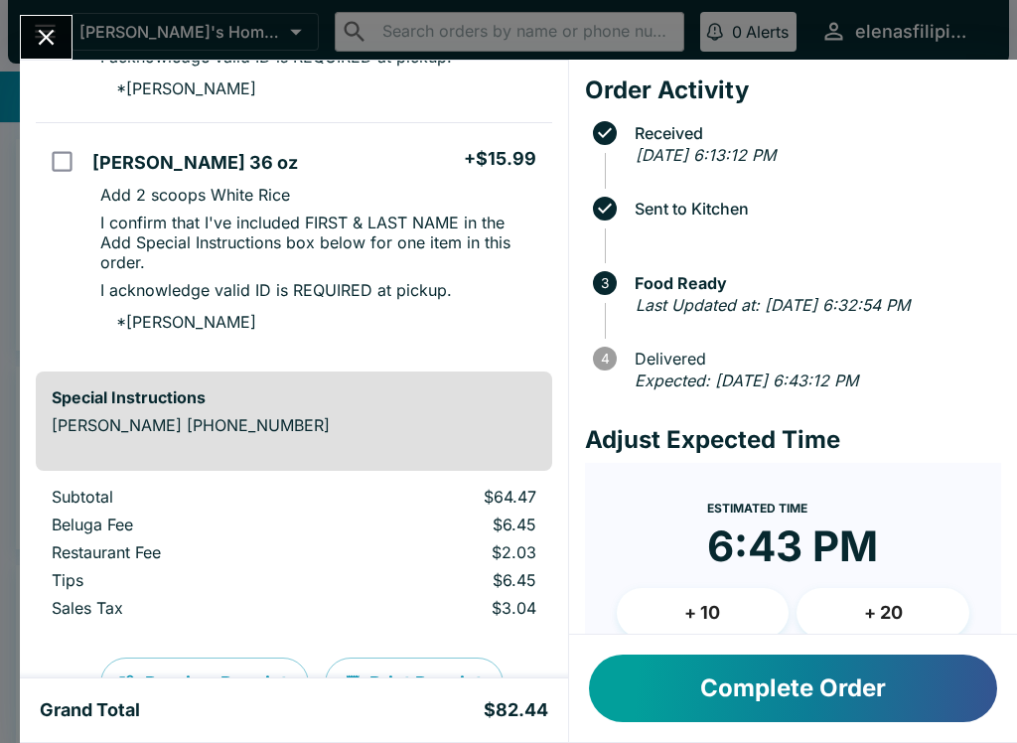
click at [46, 28] on icon "Close" at bounding box center [46, 37] width 27 height 27
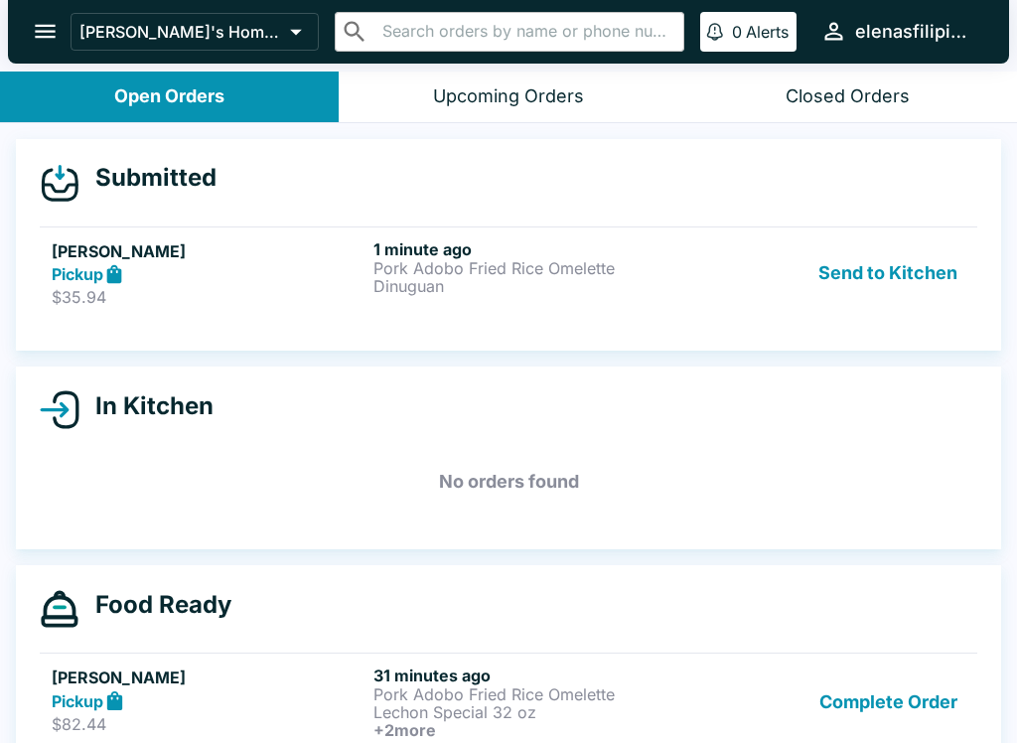
click at [355, 271] on div "Pickup" at bounding box center [209, 274] width 314 height 23
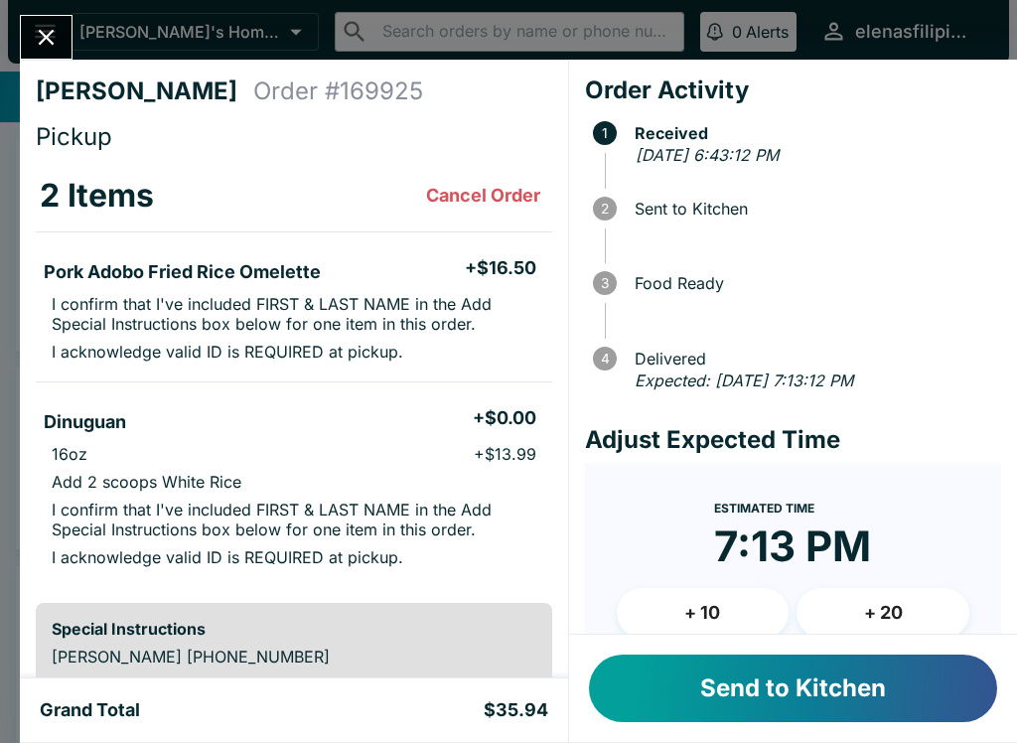
click at [781, 704] on button "Send to Kitchen" at bounding box center [793, 689] width 408 height 68
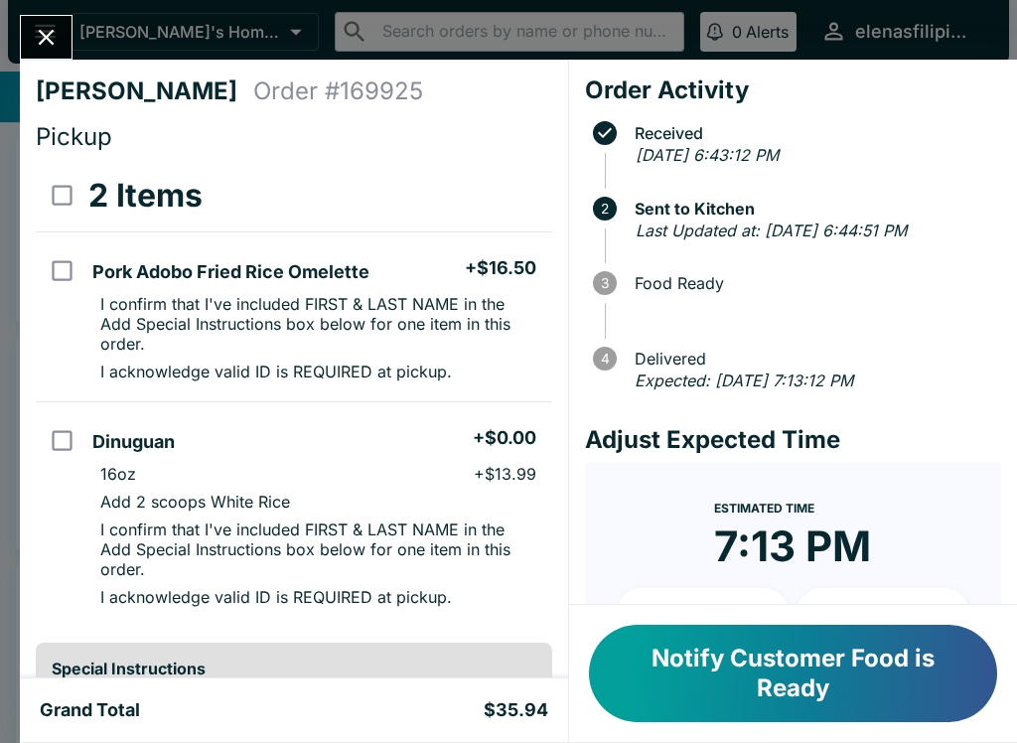
click at [895, 699] on button "Notify Customer Food is Ready" at bounding box center [793, 673] width 408 height 97
